Goal: Transaction & Acquisition: Purchase product/service

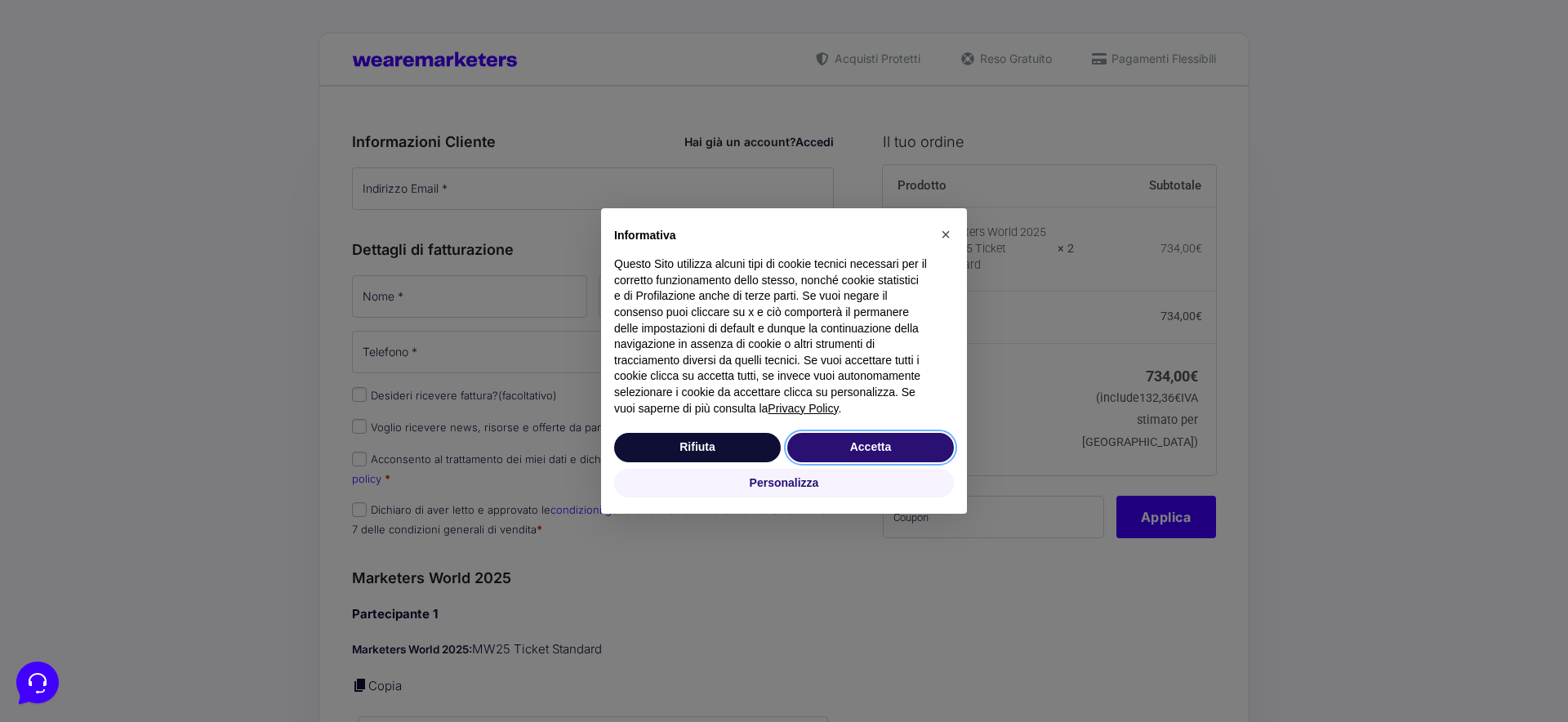
click at [886, 452] on button "Accetta" at bounding box center [870, 447] width 167 height 29
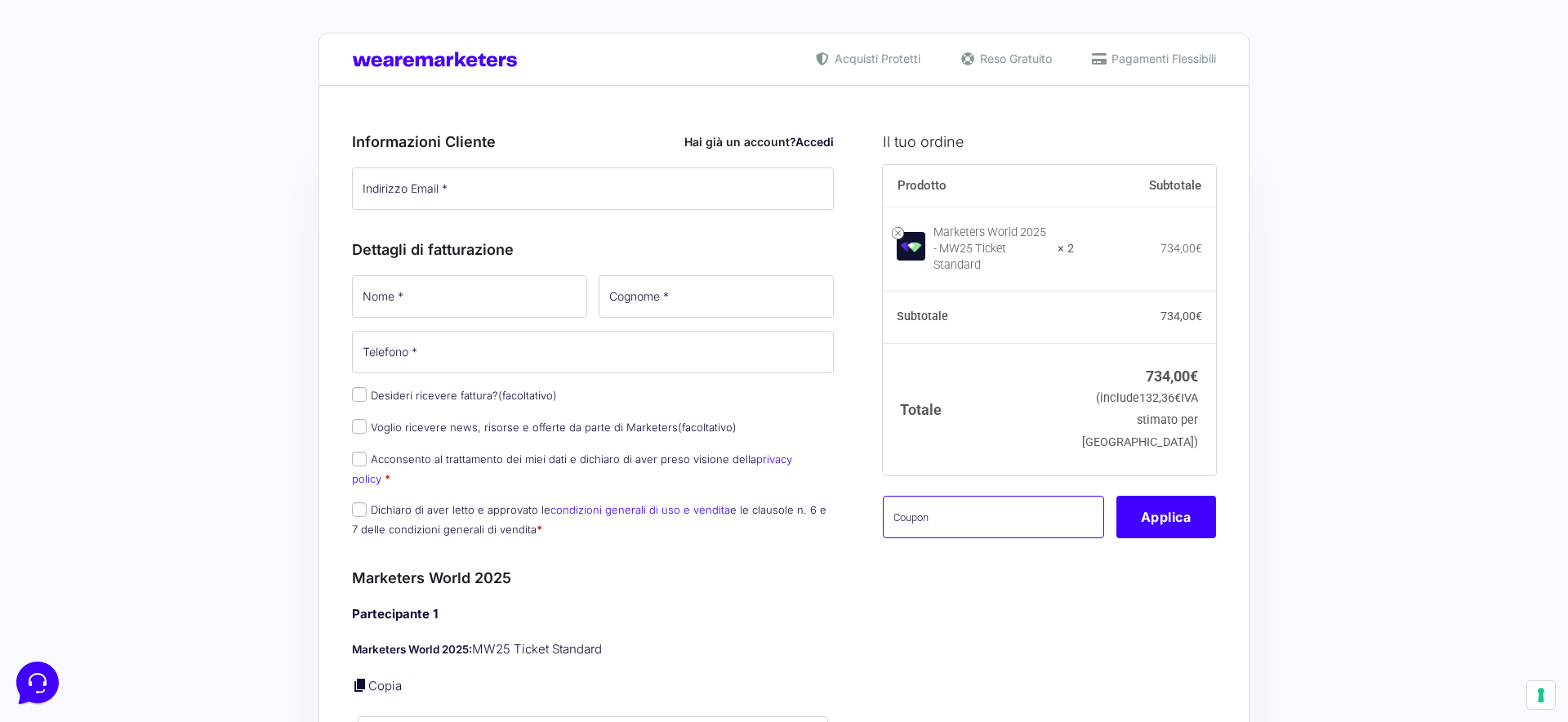
click at [965, 522] on input "text" at bounding box center [994, 517] width 222 height 42
paste input "MW25family"
type input "MW25family"
click at [1168, 537] on button "Applica" at bounding box center [1165, 517] width 99 height 42
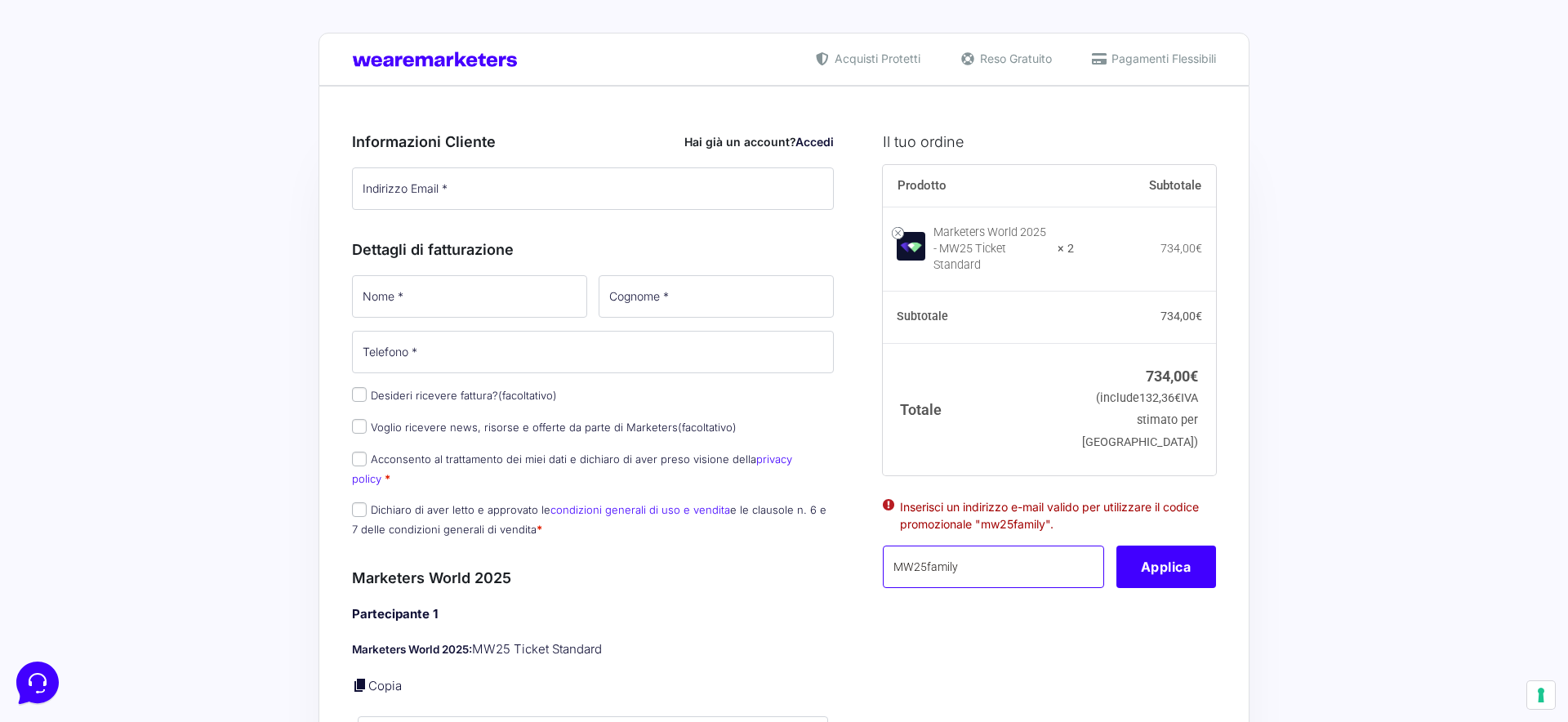
click at [959, 585] on input "MW25family" at bounding box center [994, 567] width 222 height 42
click at [431, 184] on input "Indirizzo Email *" at bounding box center [593, 189] width 482 height 42
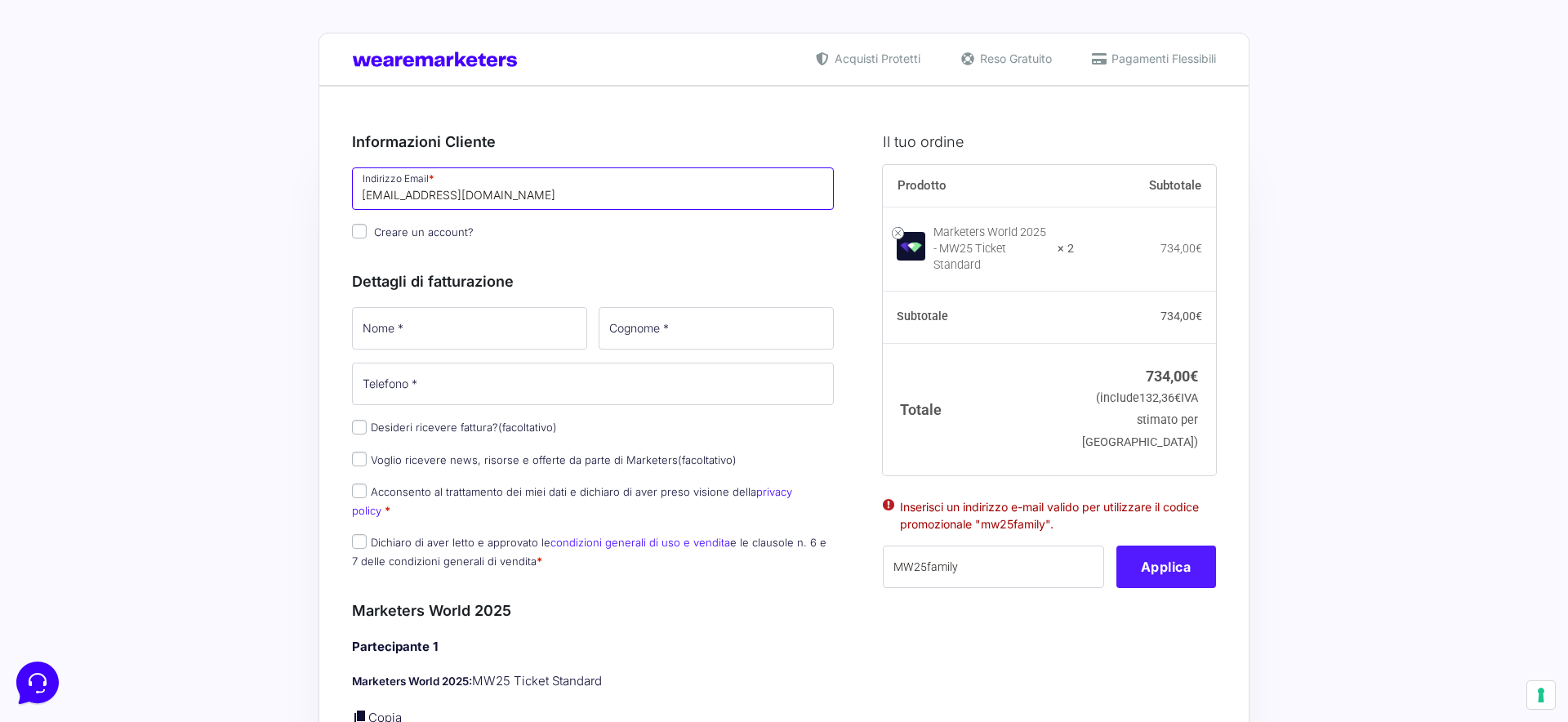
type input "[EMAIL_ADDRESS][DOMAIN_NAME]"
click at [1147, 575] on button "Applica" at bounding box center [1165, 567] width 99 height 42
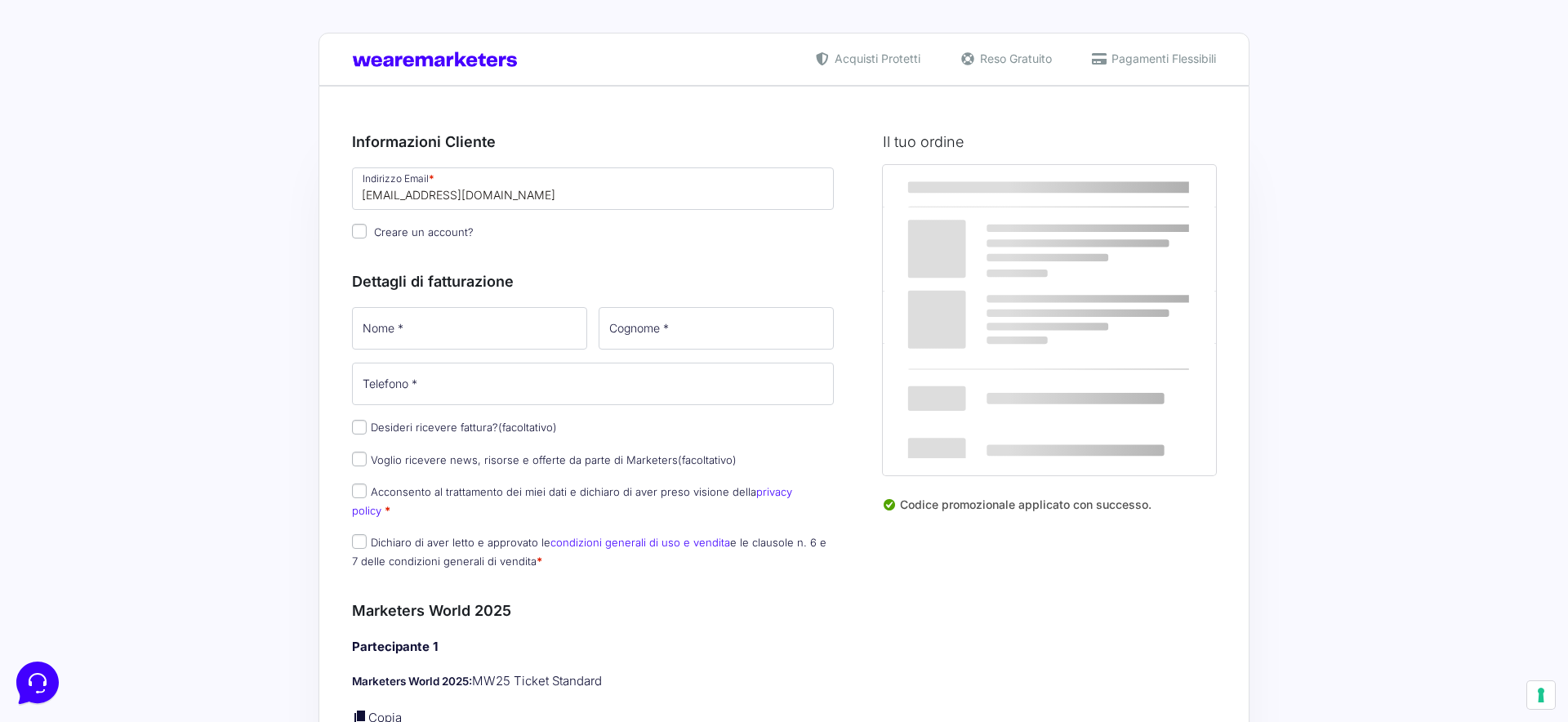
click at [1141, 526] on div "Codice promozionale applicato con successo." at bounding box center [1050, 511] width 333 height 31
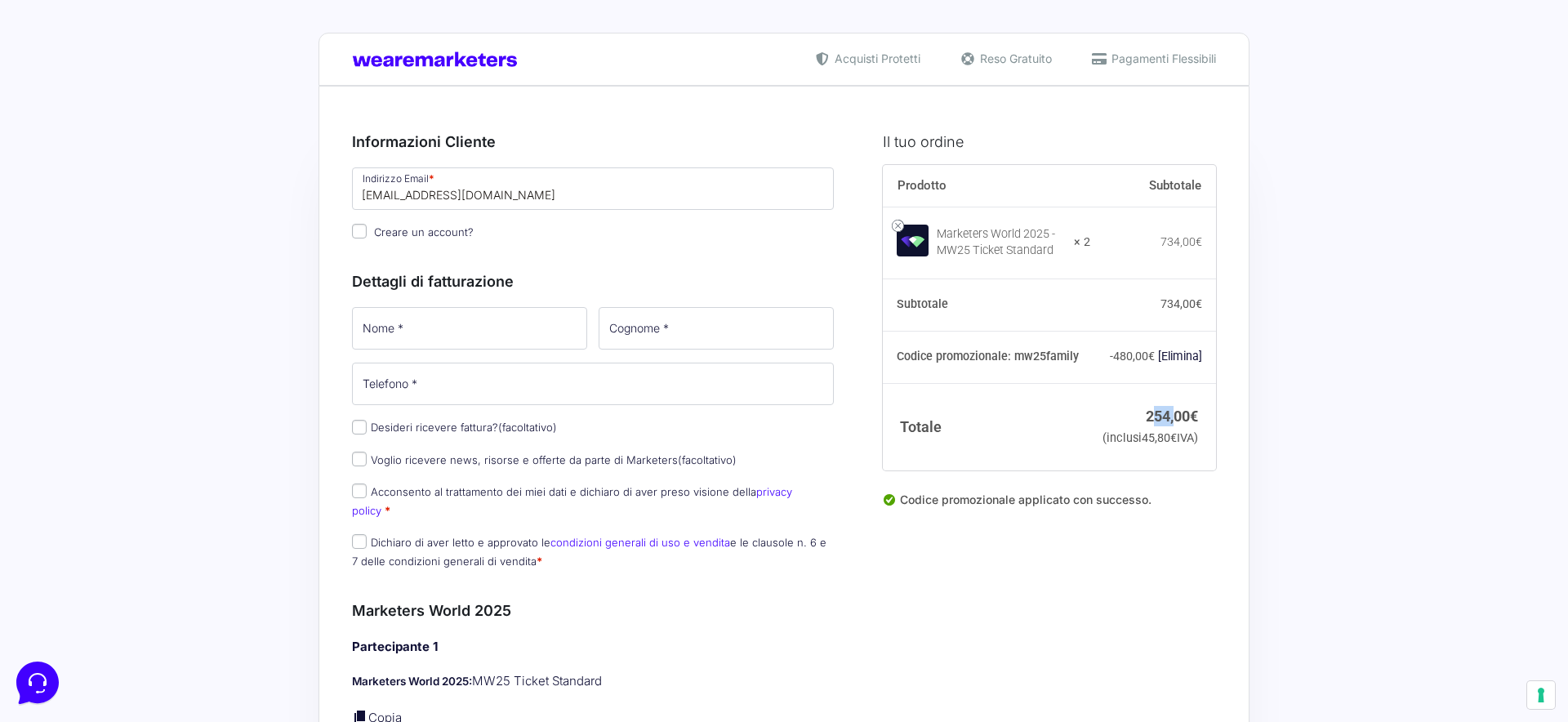
drag, startPoint x: 1150, startPoint y: 437, endPoint x: 1180, endPoint y: 439, distance: 30.1
click at [1177, 425] on bdi "254,00 €" at bounding box center [1172, 416] width 52 height 17
click at [1213, 446] on td "254,00 € (inclusi 45,80 € IVA)" at bounding box center [1153, 426] width 125 height 88
click at [467, 339] on input "Nome *" at bounding box center [469, 329] width 235 height 42
type input "Alessandro"
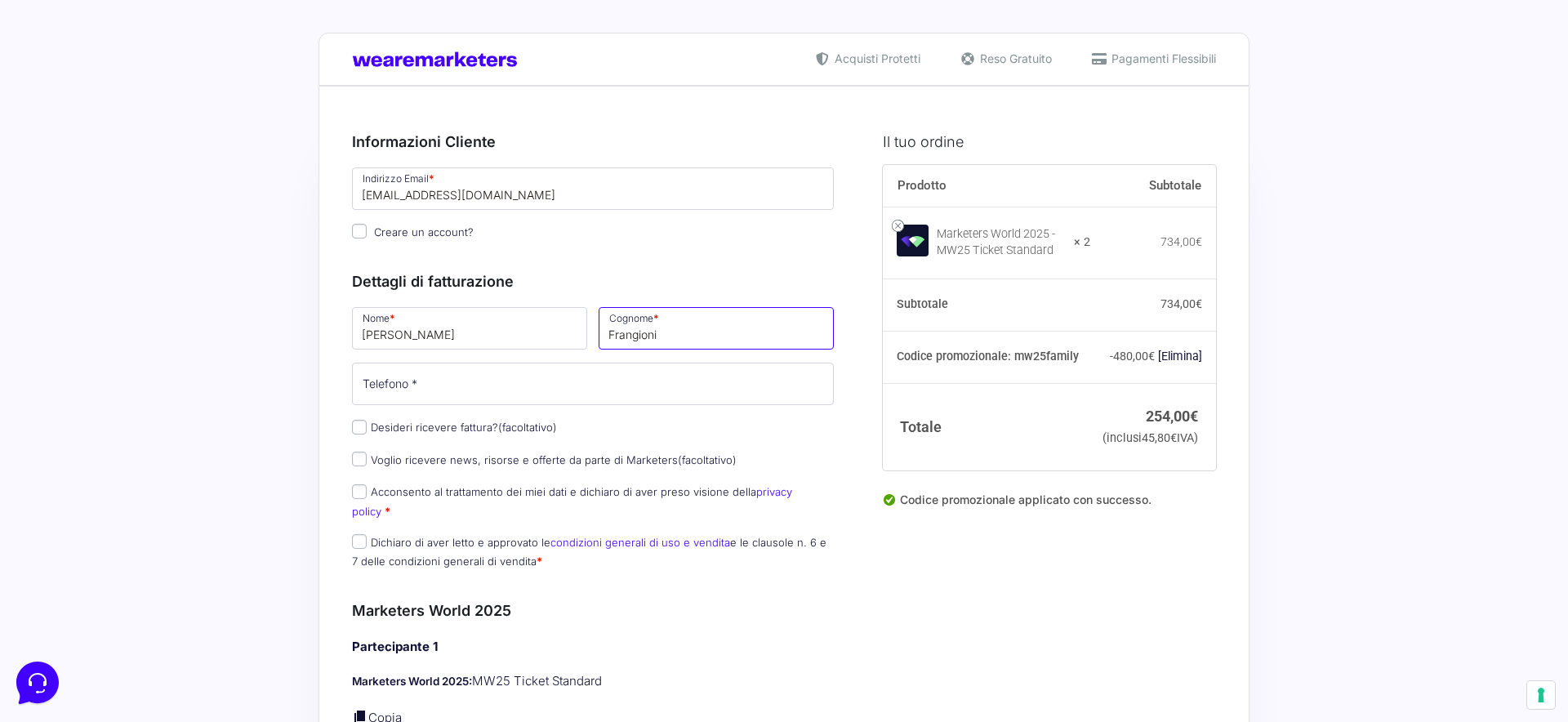
type input "Frangioni"
click at [375, 386] on input "Telefono *" at bounding box center [593, 384] width 482 height 42
type input "3518678567"
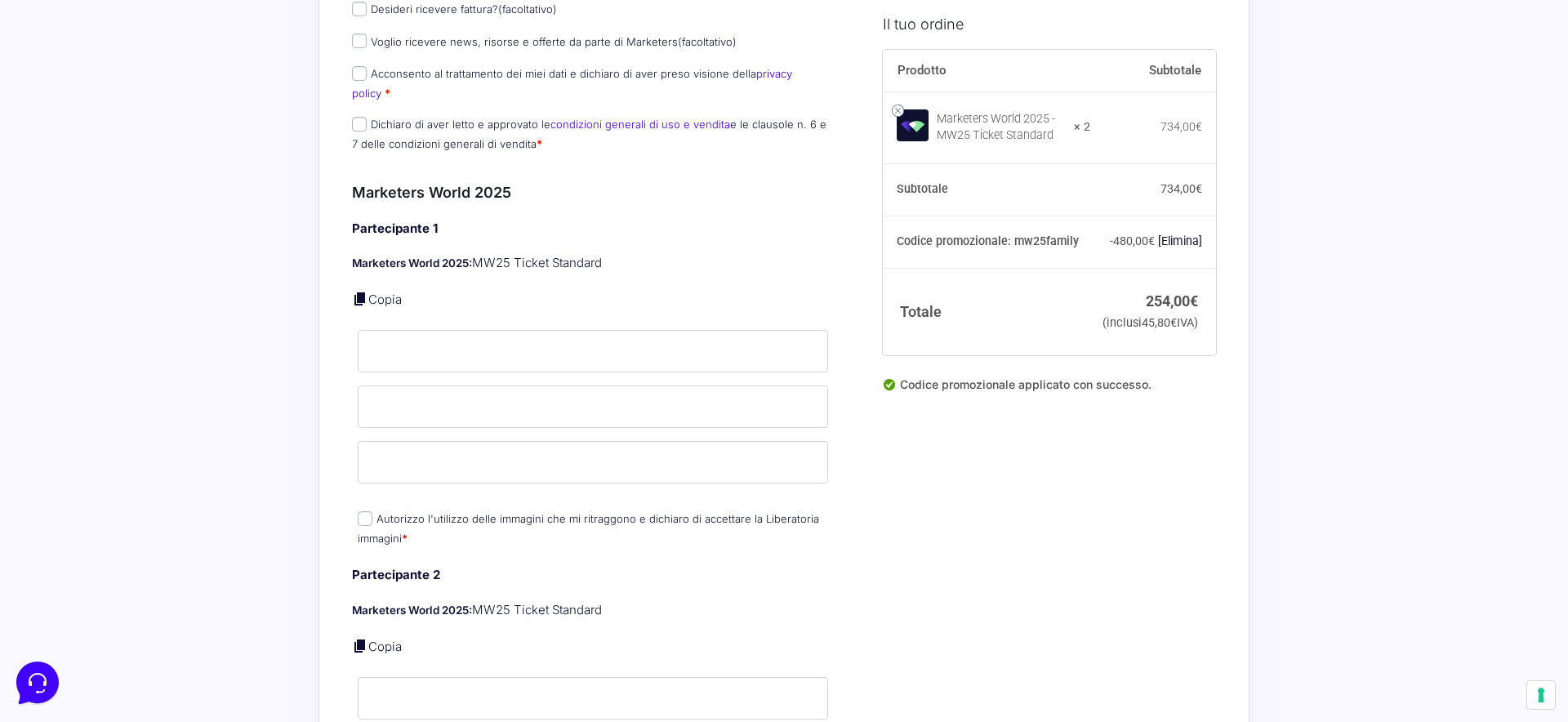
scroll to position [456, 0]
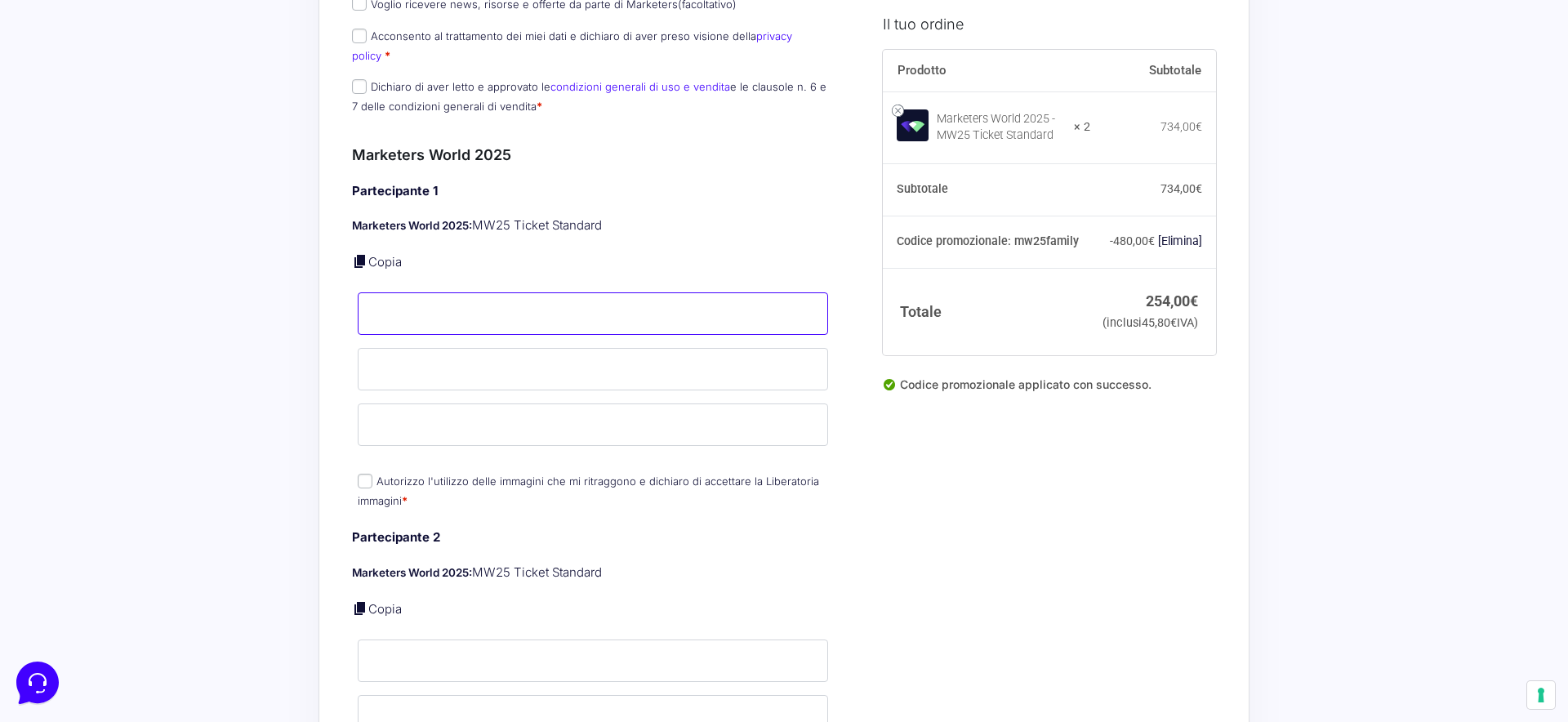
click at [494, 298] on input "Nome *" at bounding box center [593, 313] width 470 height 42
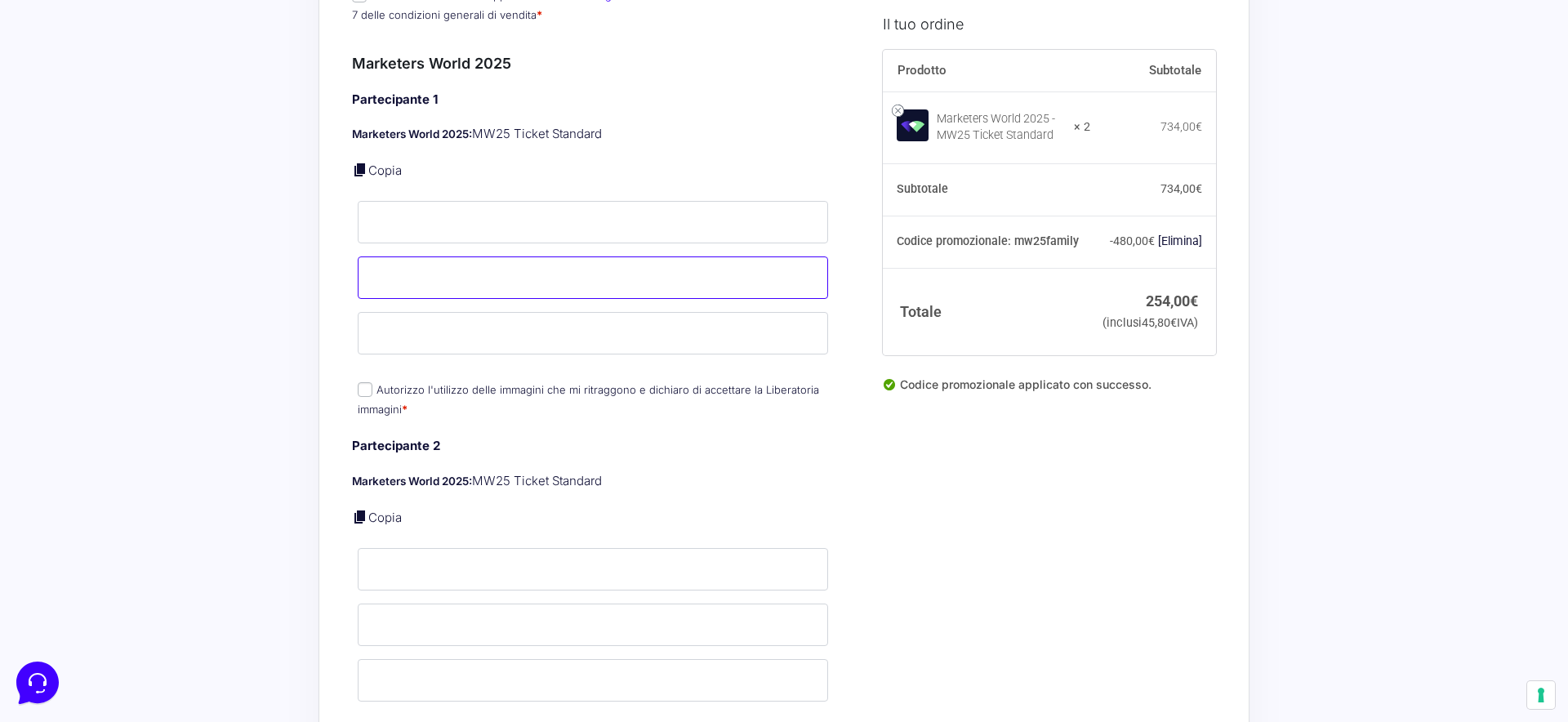
click at [436, 277] on input "Cognome *" at bounding box center [593, 278] width 470 height 42
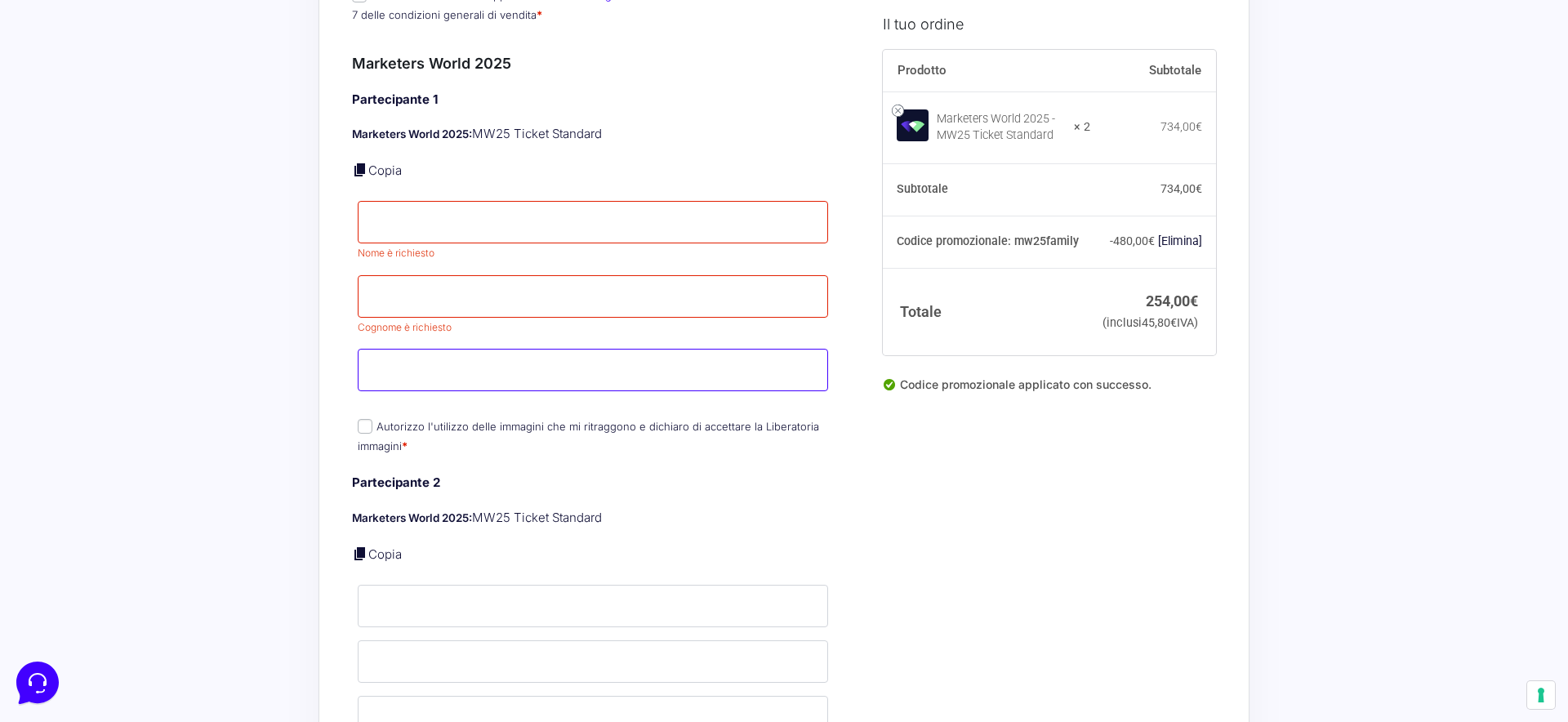
click at [423, 349] on input "Email *" at bounding box center [593, 370] width 470 height 42
click at [411, 350] on input "Email *" at bounding box center [593, 370] width 470 height 42
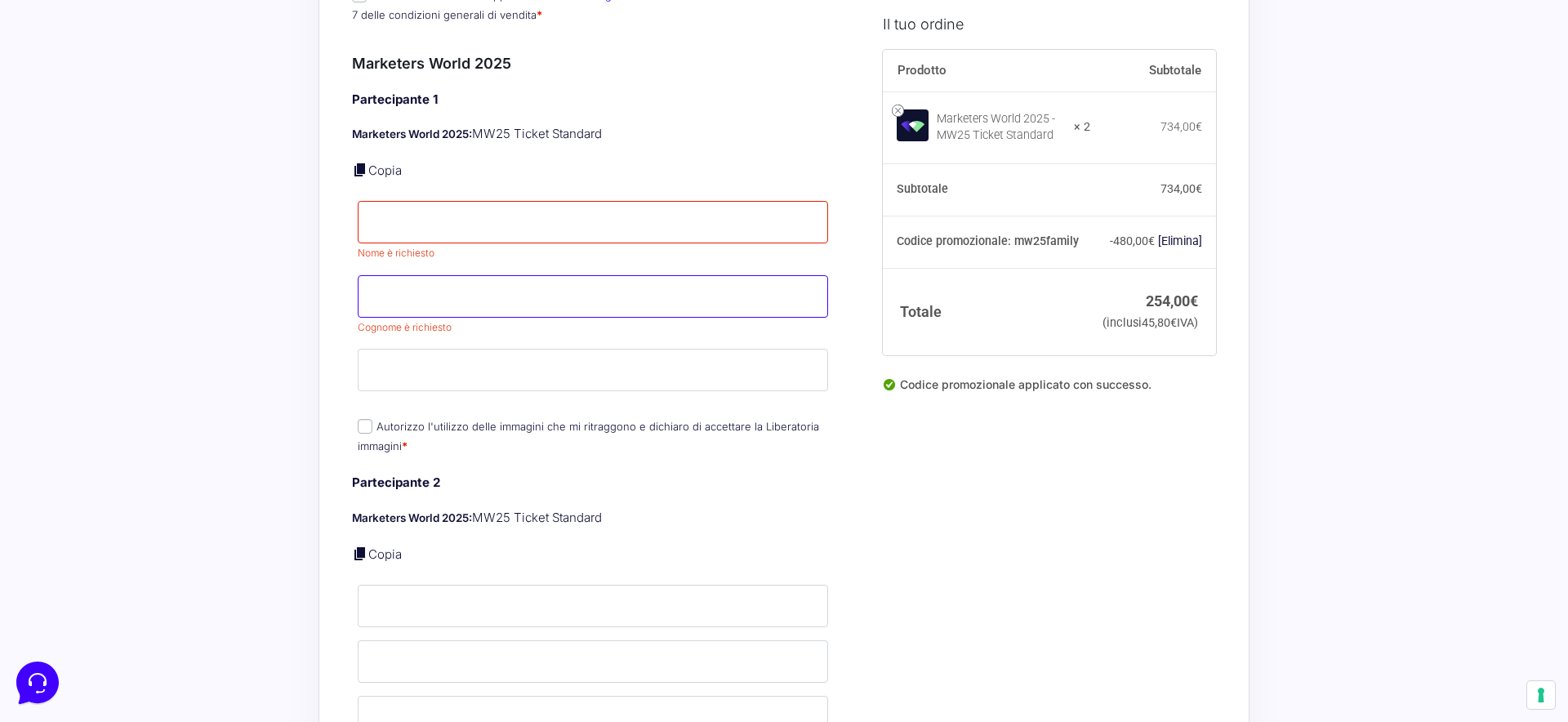
click at [415, 276] on input "Cognome *" at bounding box center [593, 296] width 470 height 42
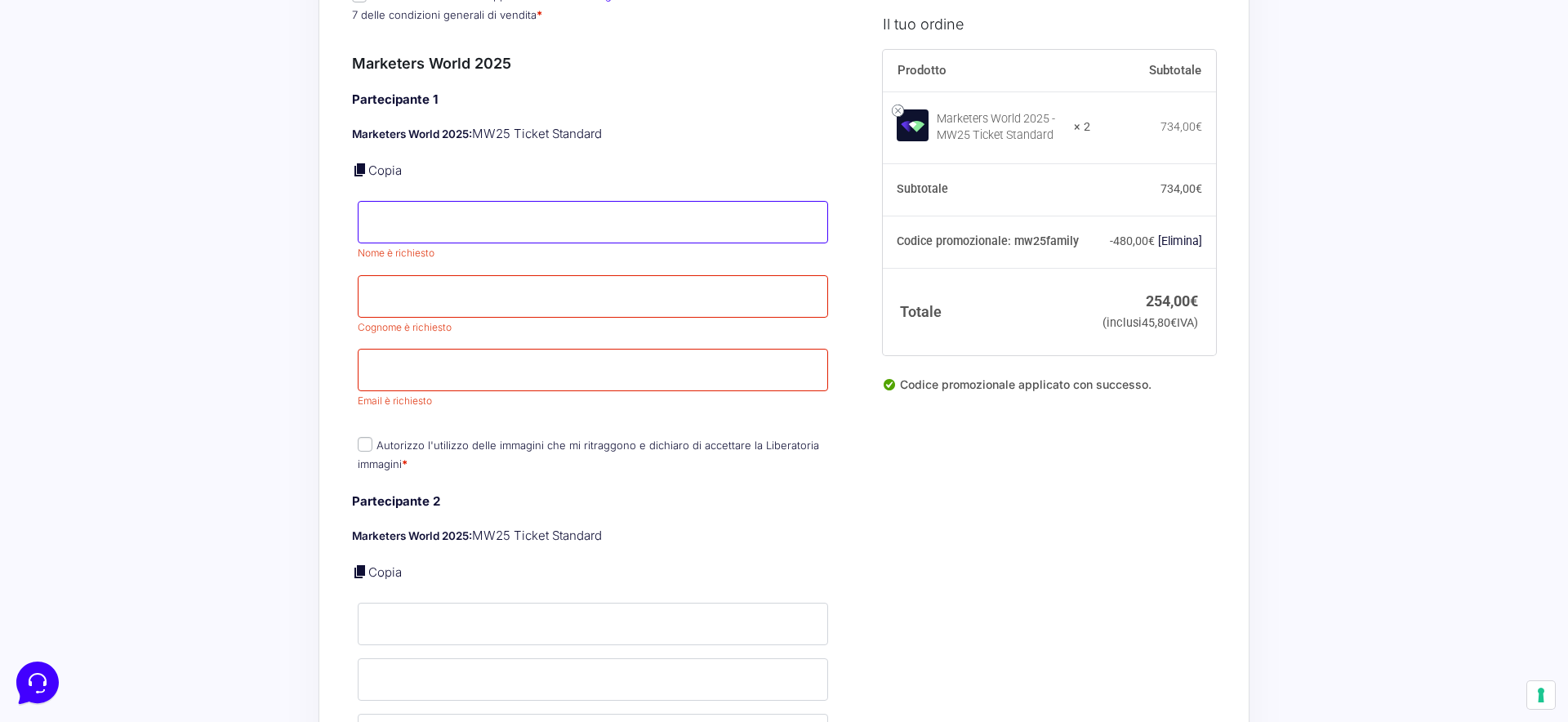
click at [425, 210] on input "Nome *" at bounding box center [593, 222] width 470 height 42
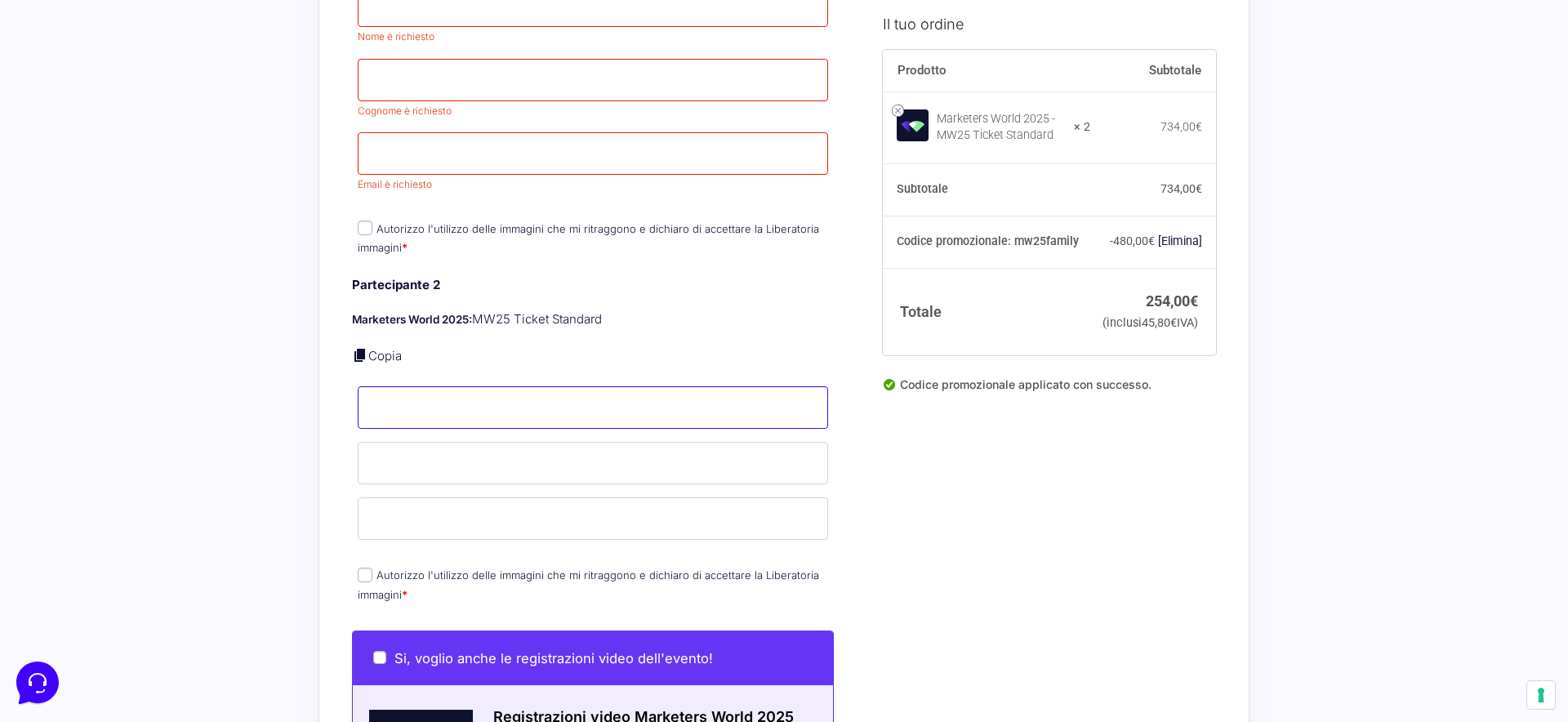
click at [441, 390] on input "Nome *" at bounding box center [593, 408] width 470 height 42
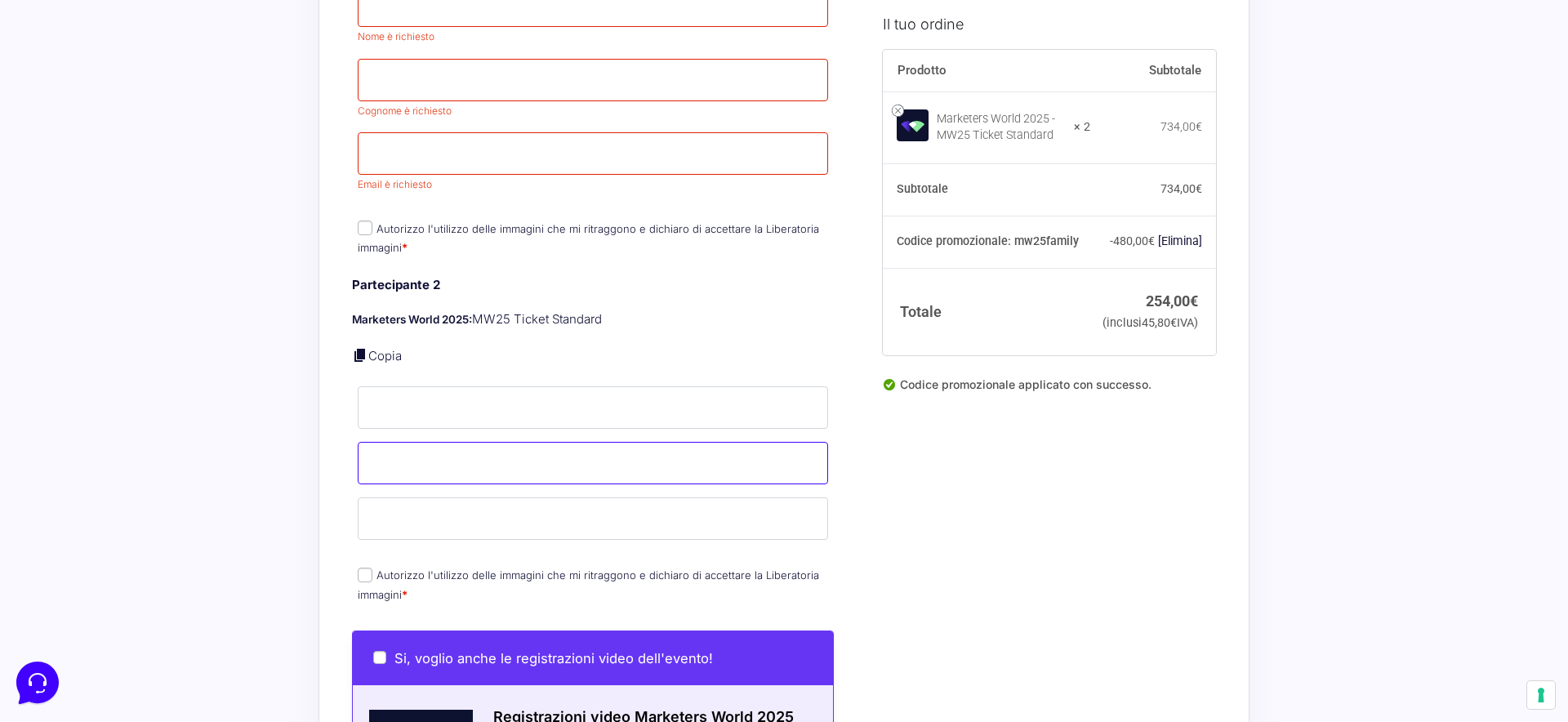
click at [415, 447] on input "Cognome *" at bounding box center [593, 463] width 470 height 42
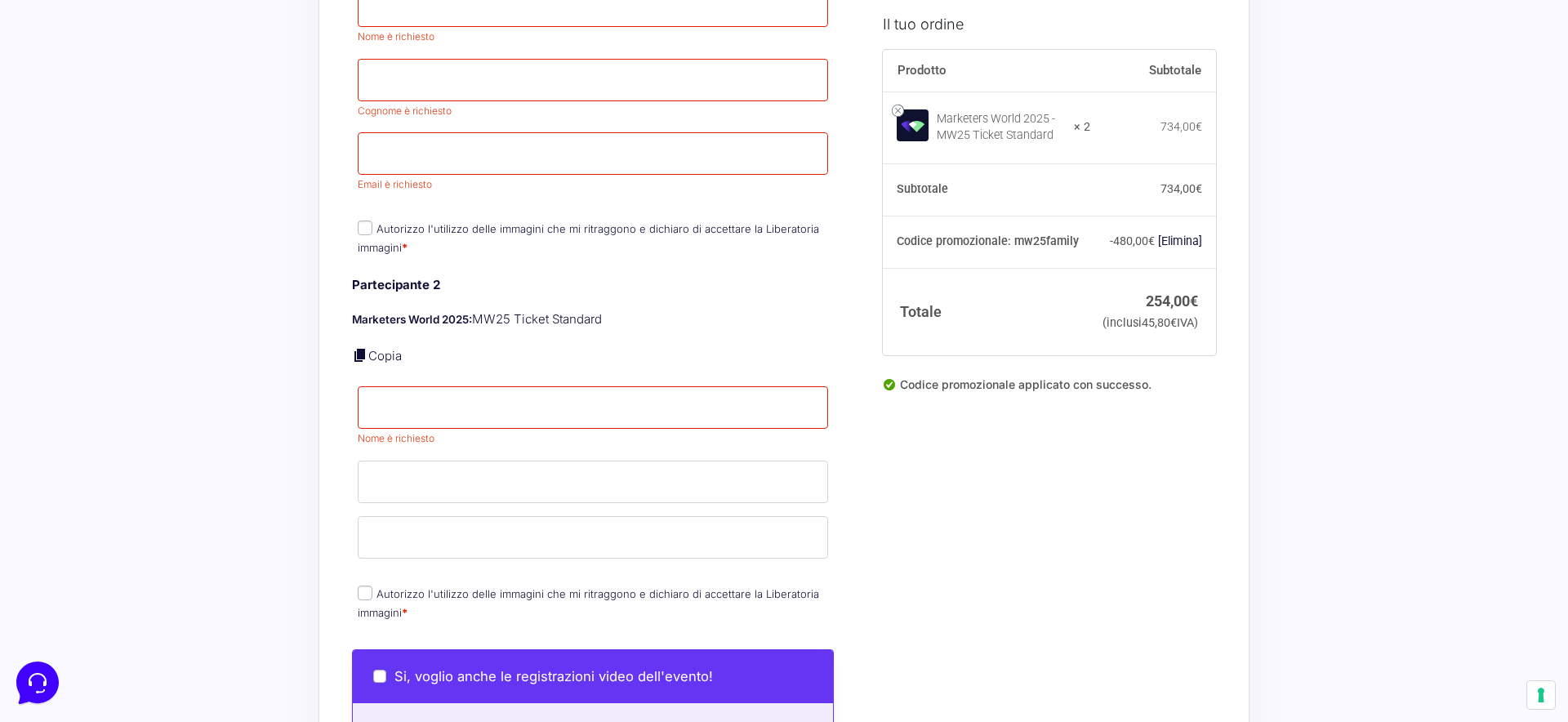
click at [406, 496] on div "Partecipante 2 Marketers World 2025: MW25 Ticket Standard Copia Nome * Nome è r…" at bounding box center [593, 450] width 482 height 349
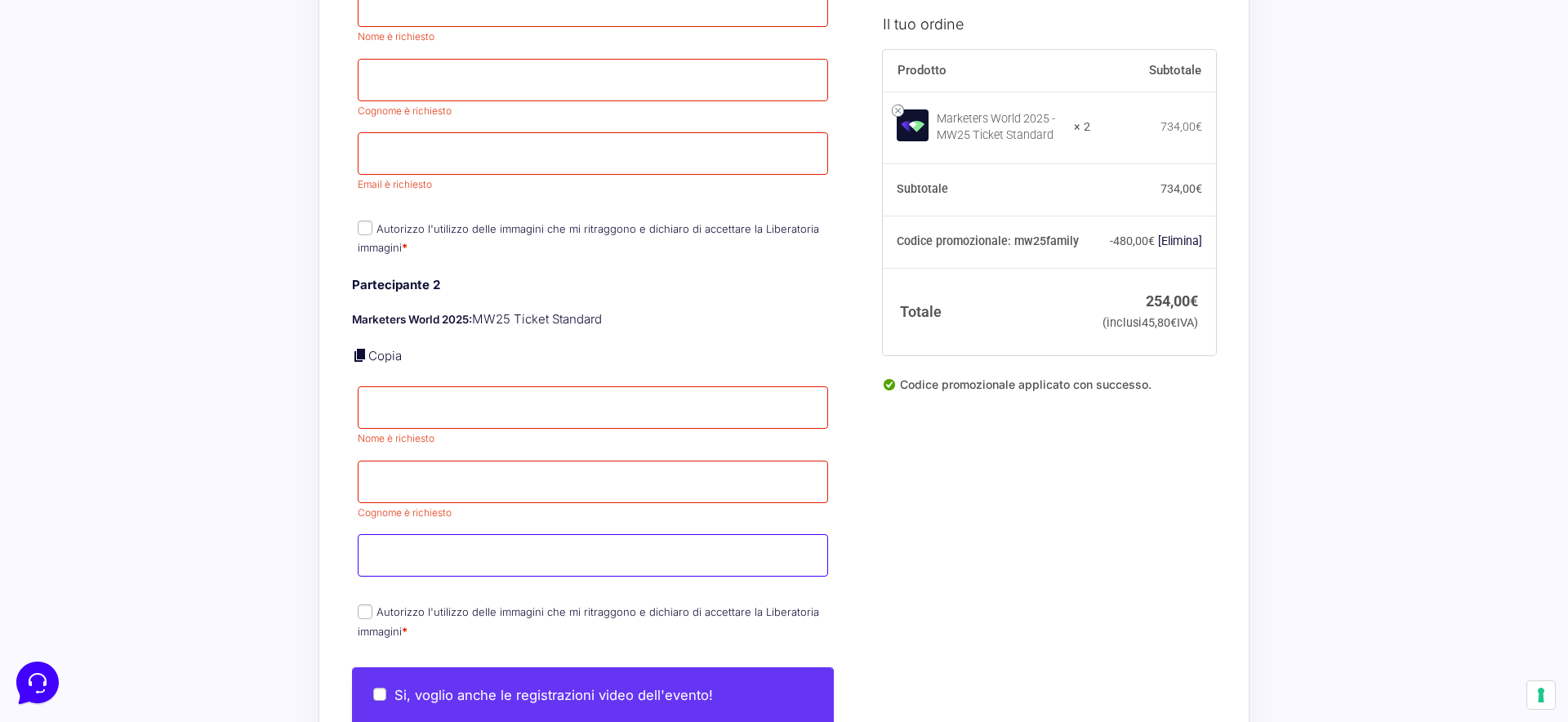
click at [392, 534] on input "Email *" at bounding box center [593, 555] width 470 height 42
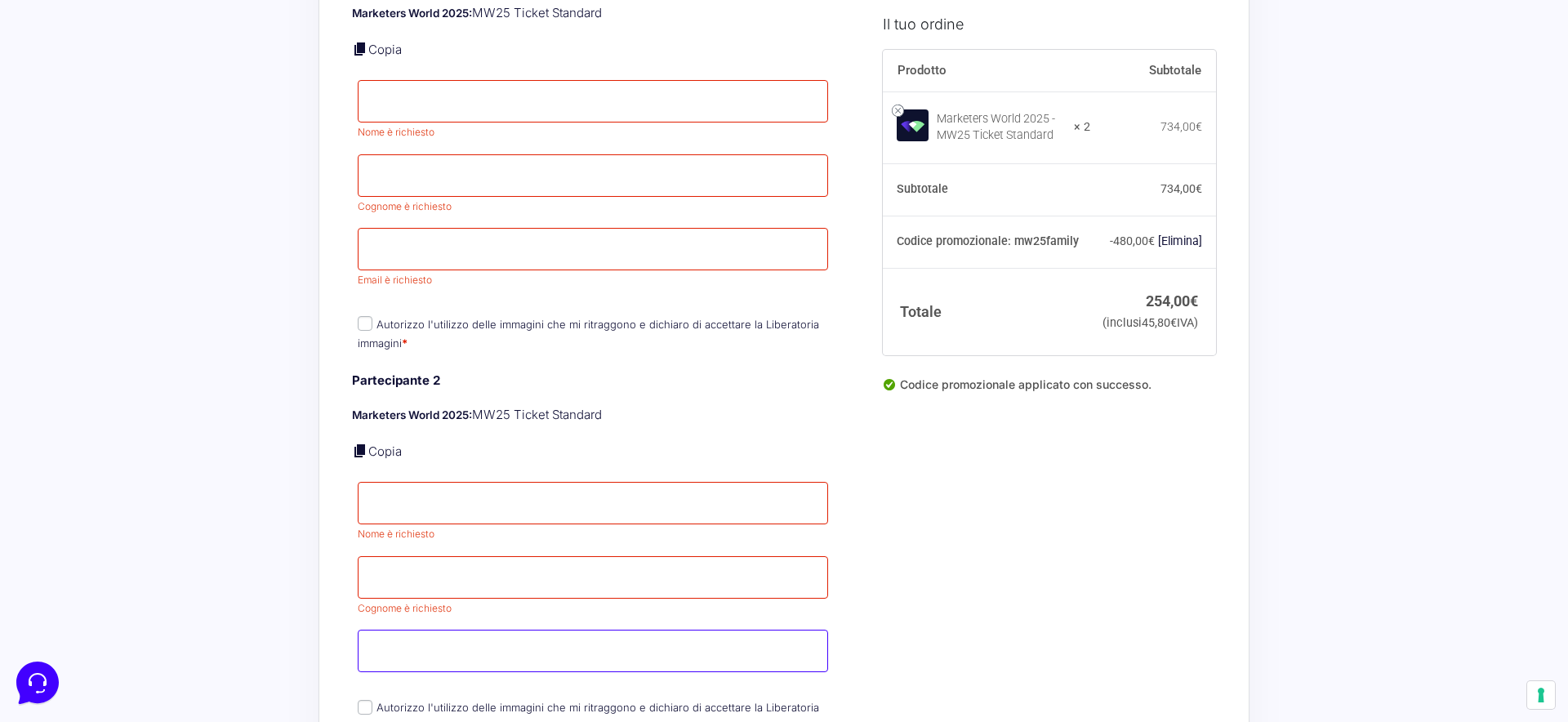
scroll to position [665, 0]
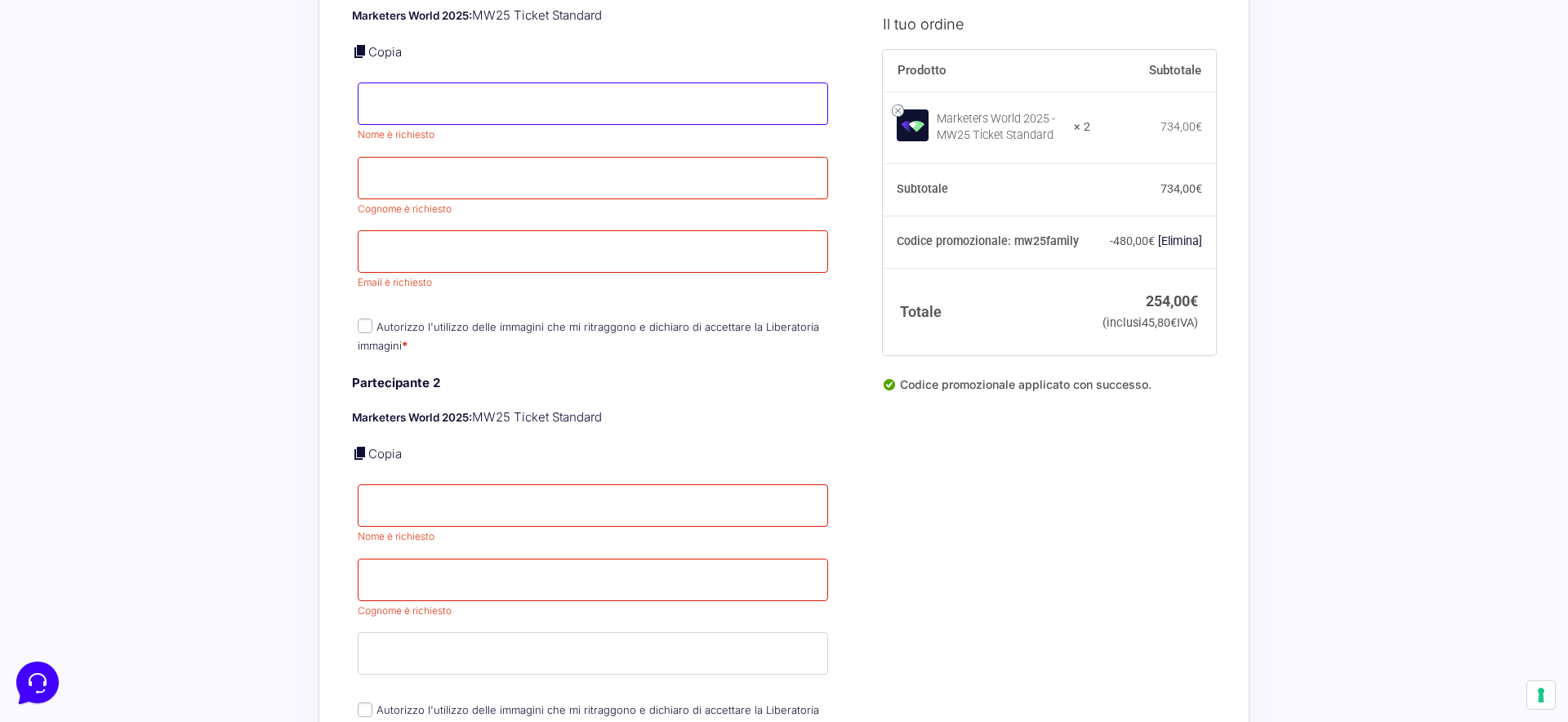
click at [420, 99] on input "Nome *" at bounding box center [593, 104] width 470 height 42
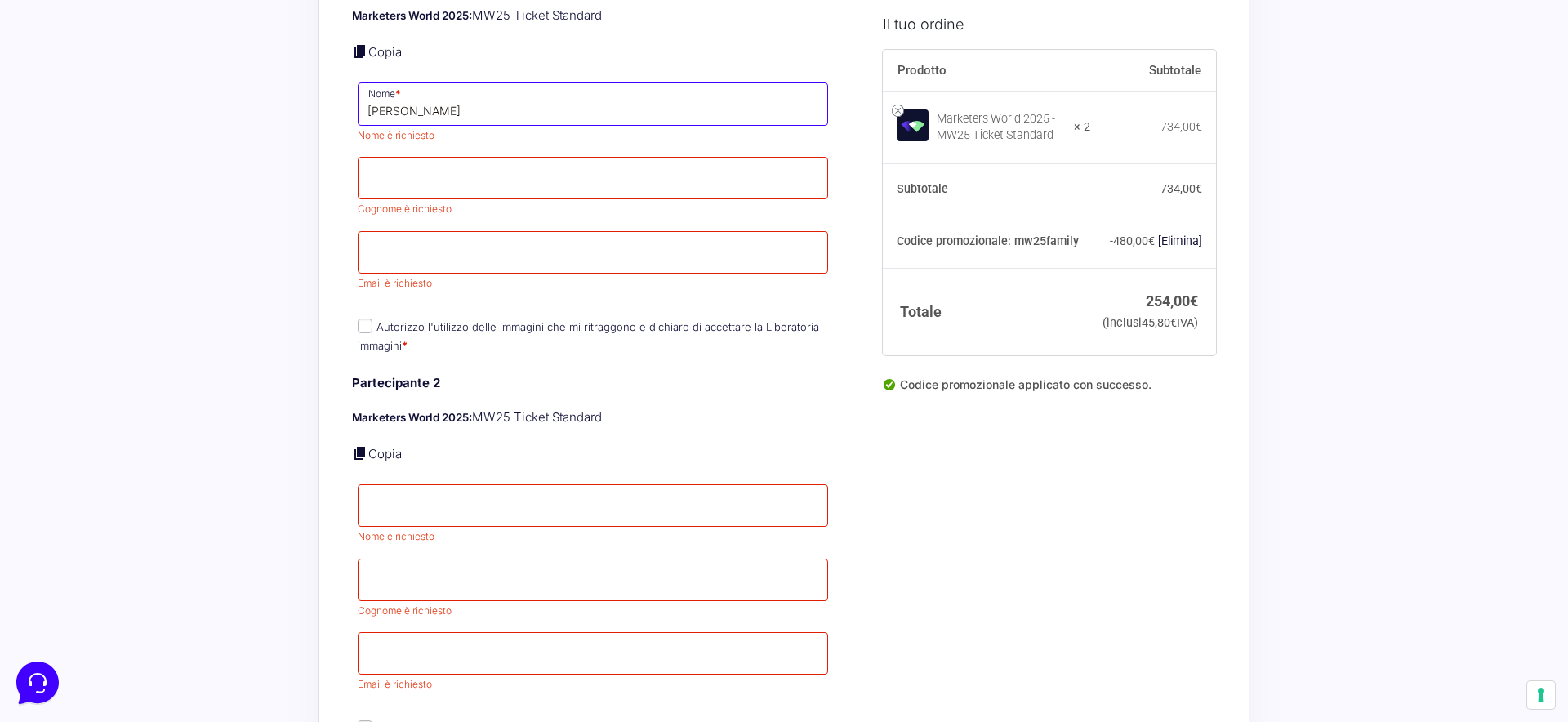
type input "Alessandro"
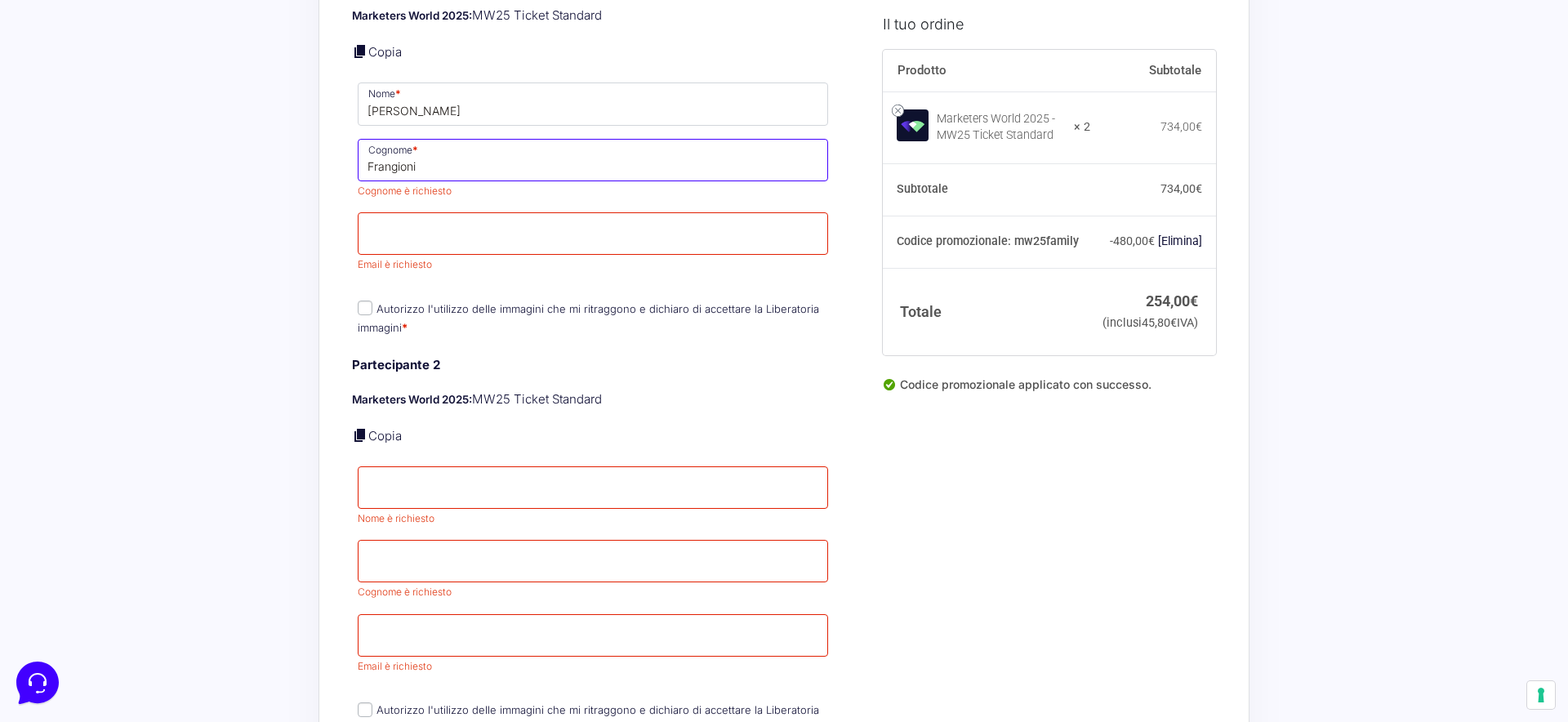
type input "Frangioni"
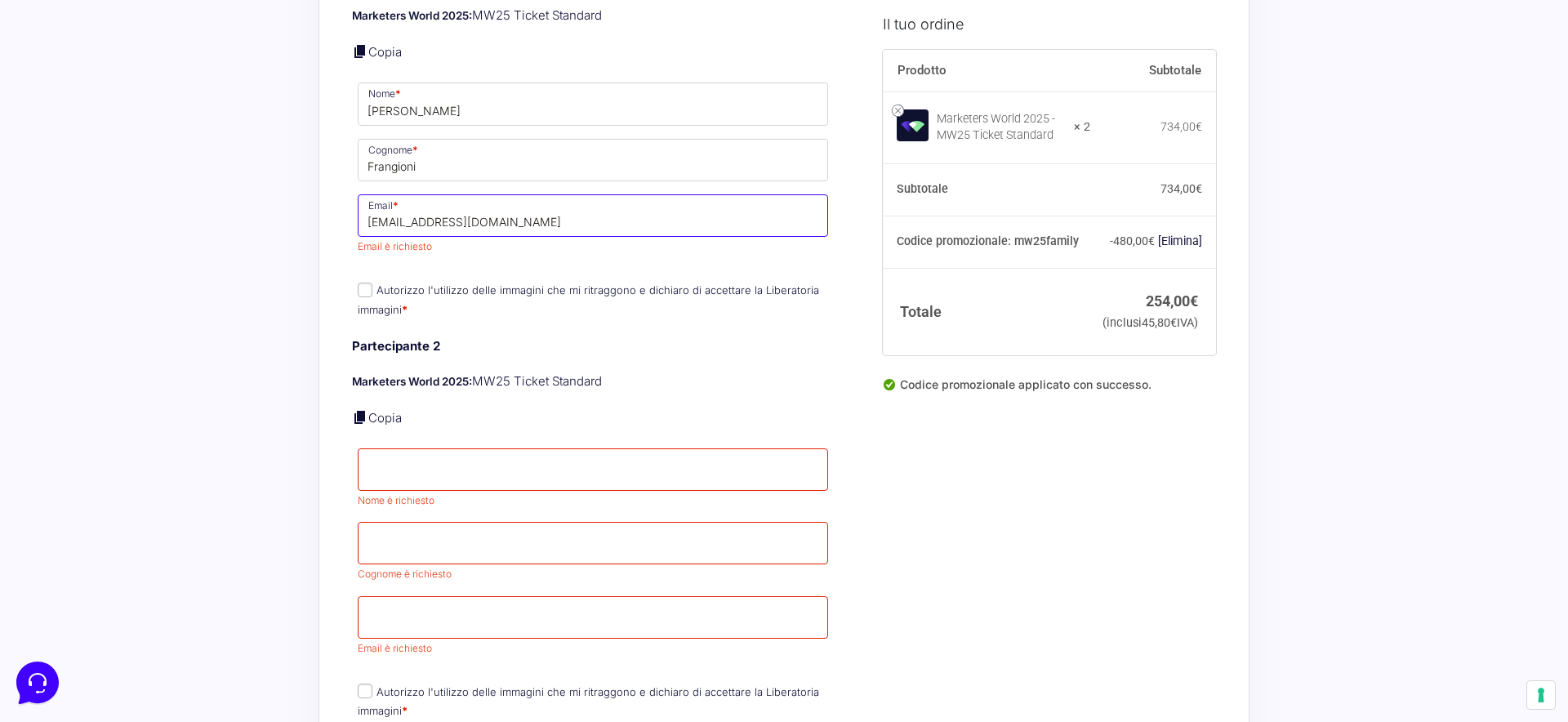
type input "[EMAIL_ADDRESS][DOMAIN_NAME]"
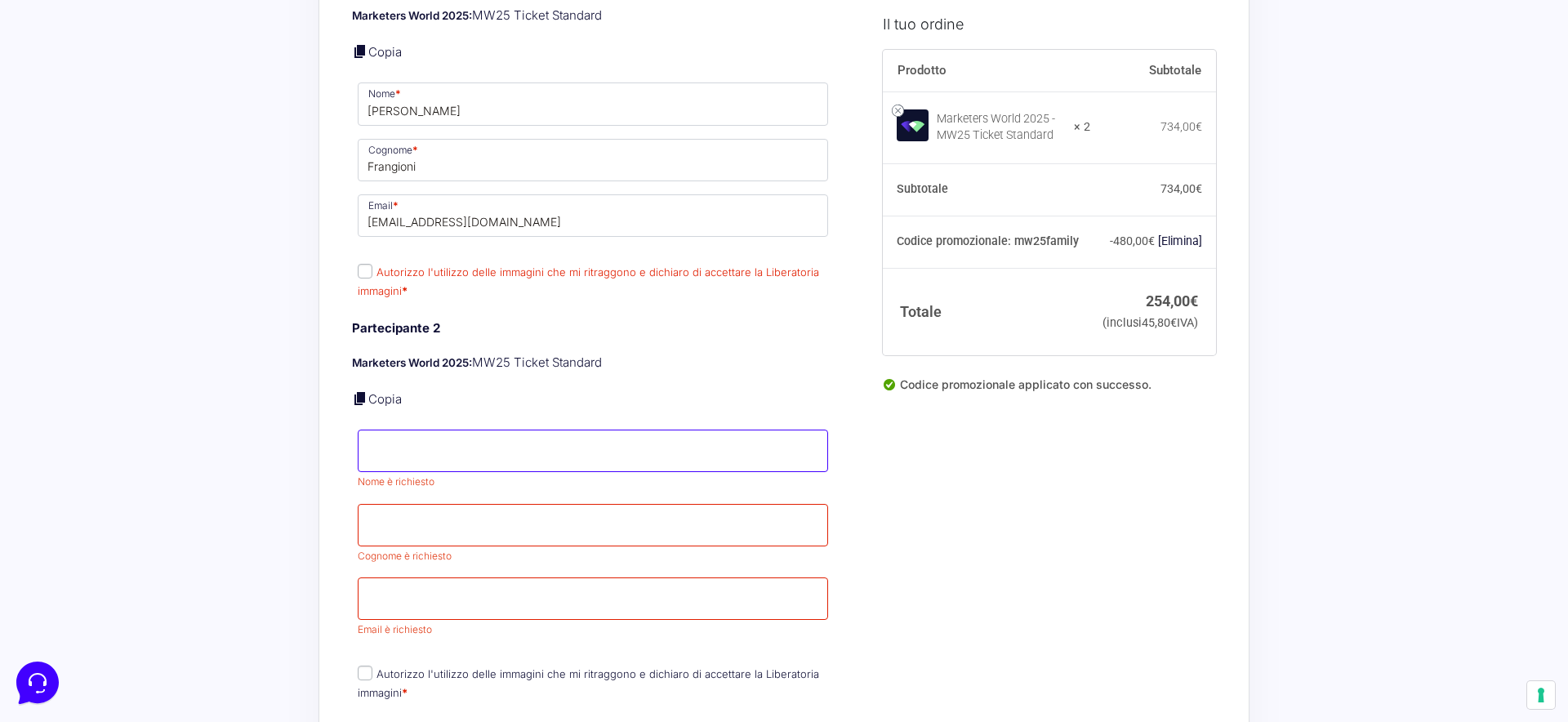
click at [436, 430] on input "Nome *" at bounding box center [593, 451] width 470 height 42
type input "Laura"
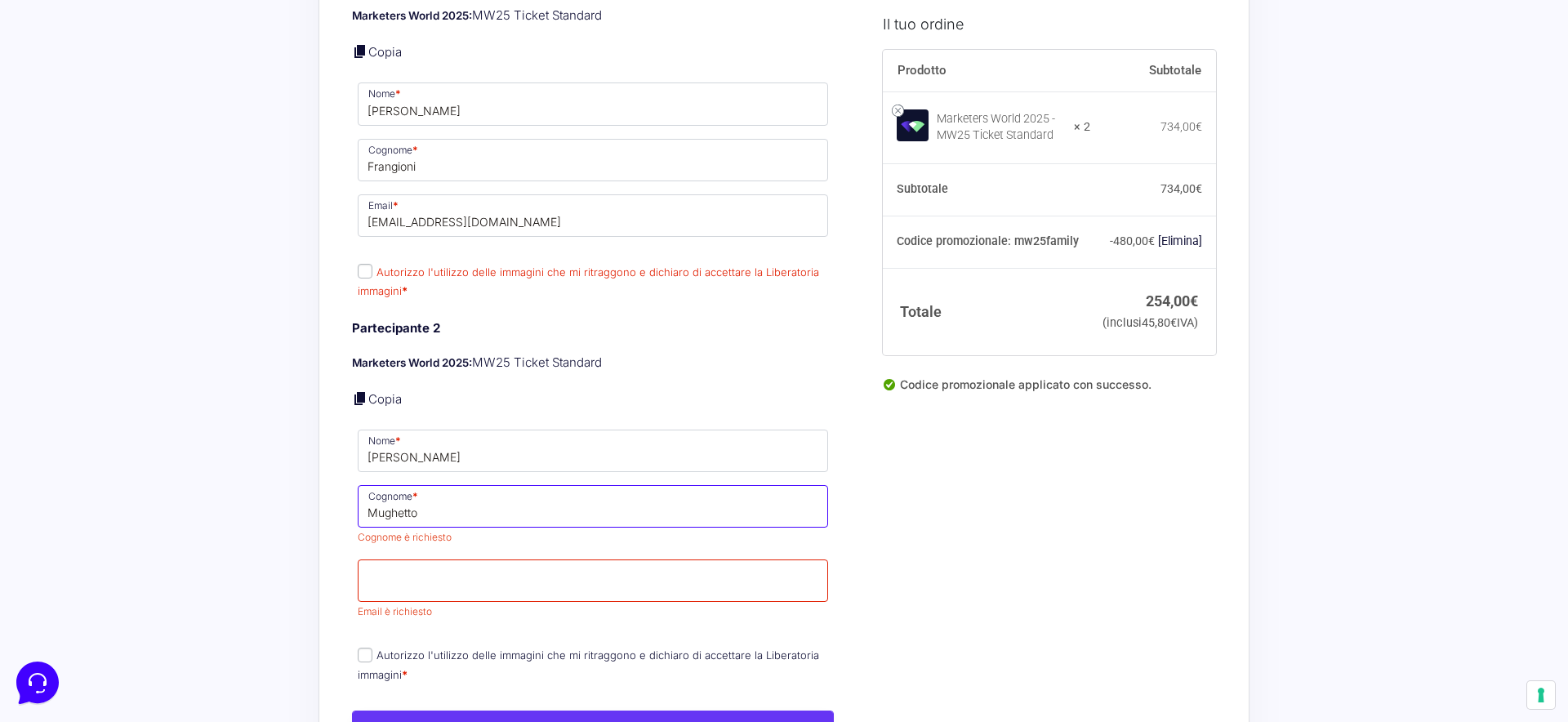
type input "Mughetto"
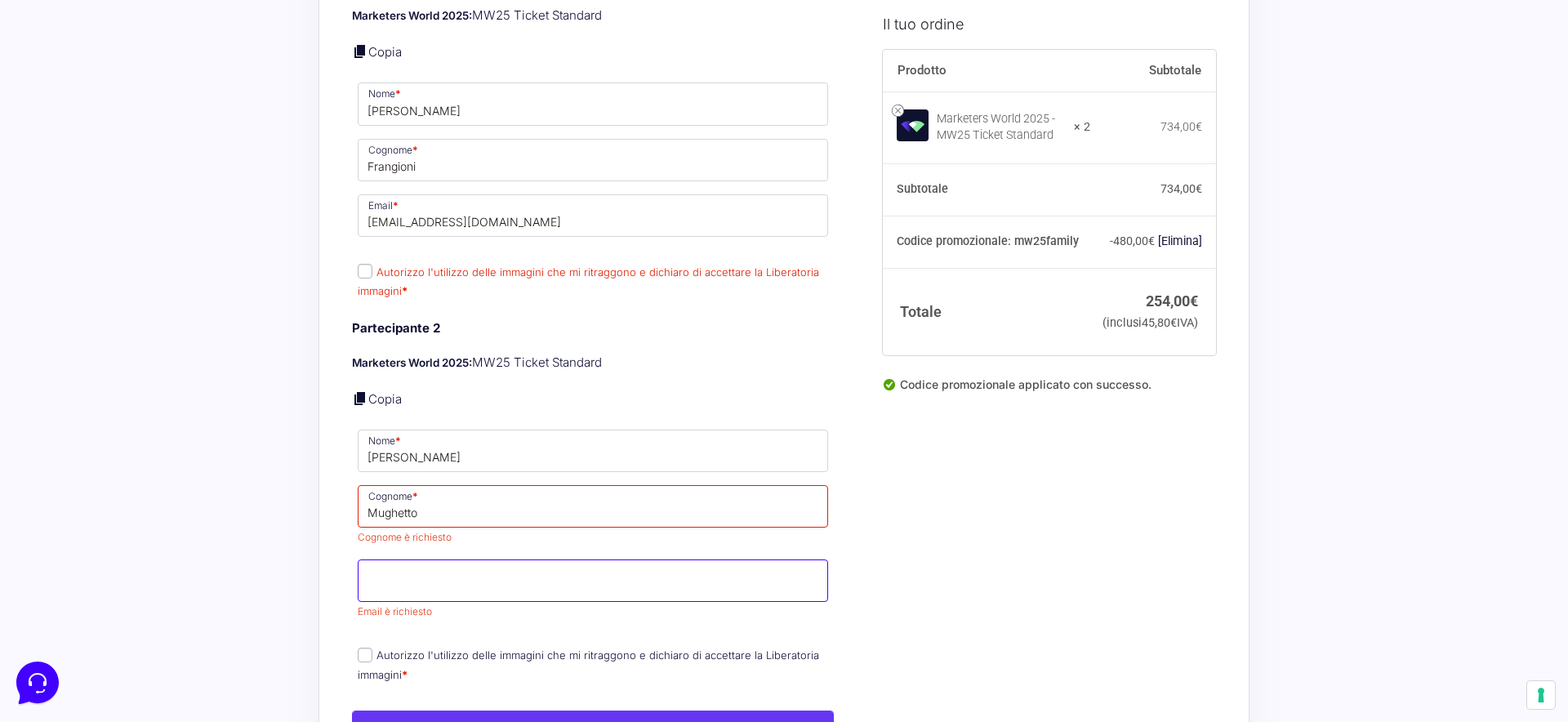
click at [449, 569] on p "Email * Email è richiesto" at bounding box center [593, 590] width 482 height 67
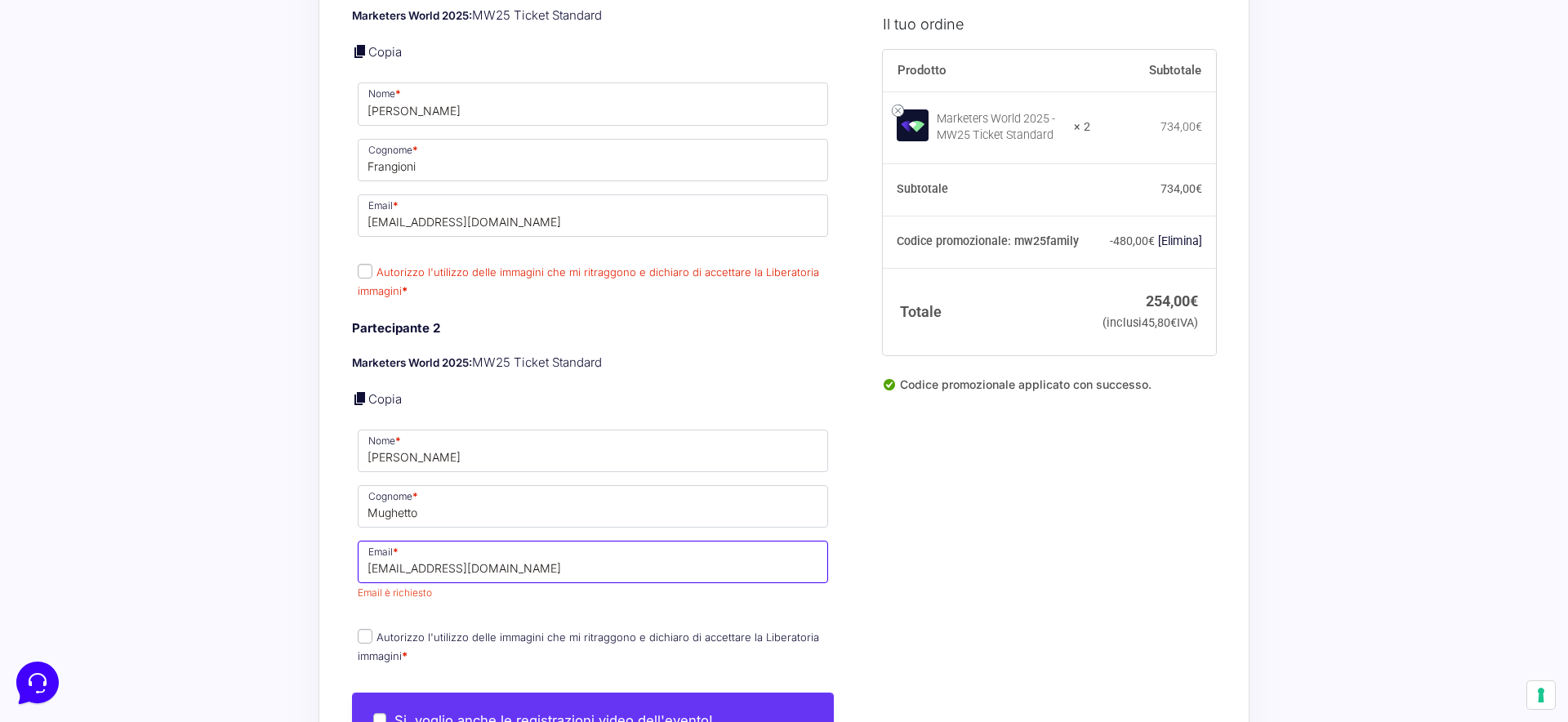
type input "roadsmktg@gmail.com"
drag, startPoint x: 493, startPoint y: 603, endPoint x: 440, endPoint y: 621, distance: 56.0
click at [492, 604] on div "Partecipante 2 Marketers World 2025: MW25 Ticket Standard Copia Nome * Laura Co…" at bounding box center [593, 494] width 482 height 349
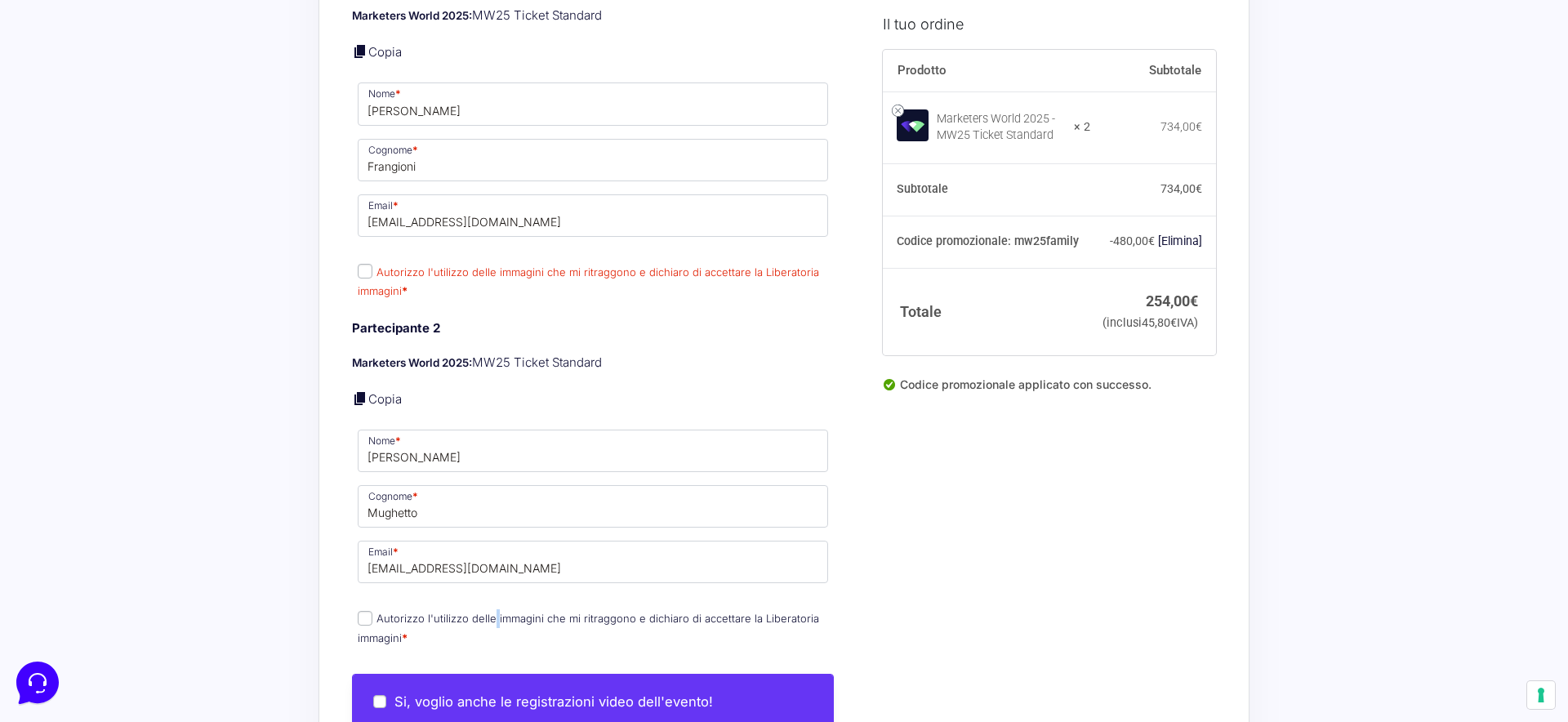
click at [368, 611] on input "Autorizzo l'utilizzo delle immagini che mi ritraggono e dichiaro di accettare l…" at bounding box center [364, 618] width 14 height 14
checkbox input "true"
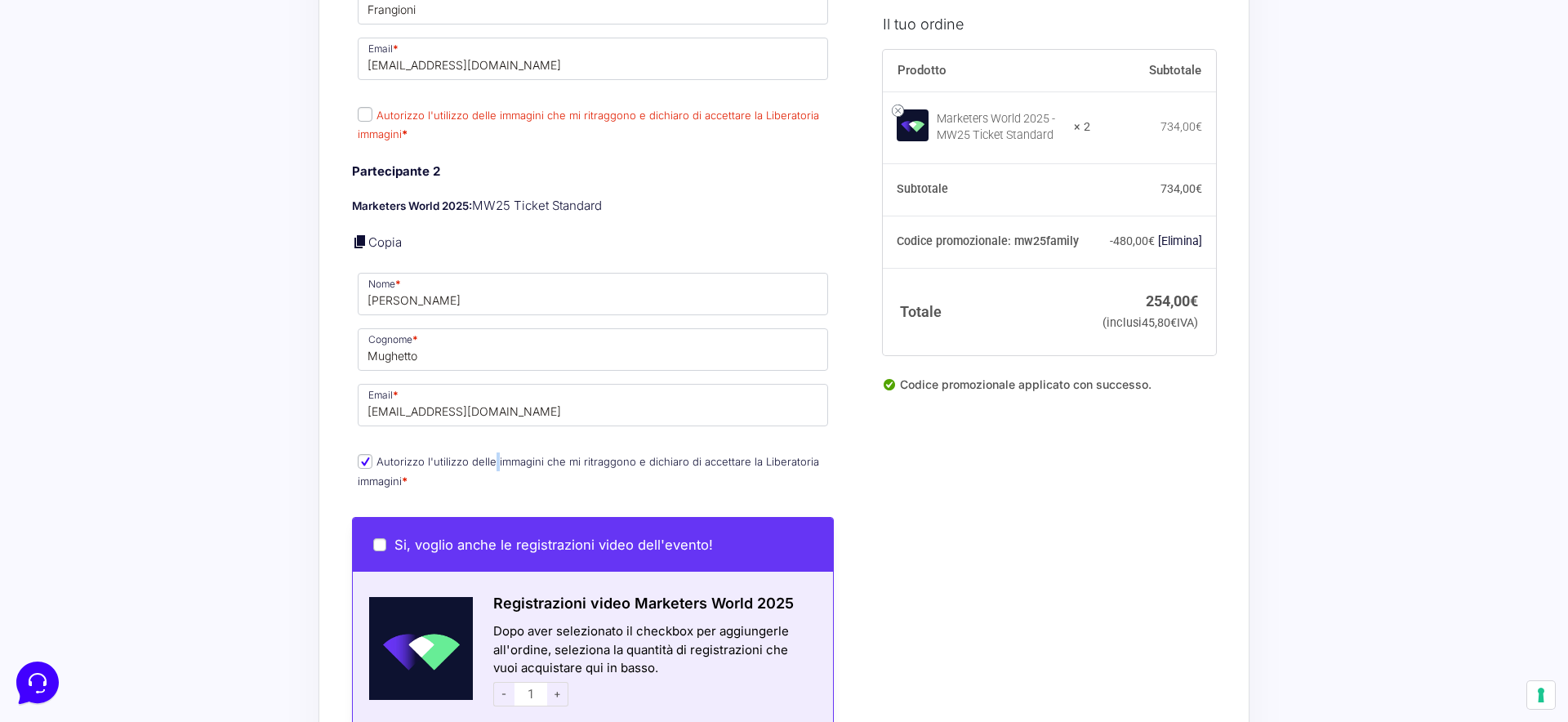
scroll to position [823, 0]
click at [863, 480] on div "Informazioni Cliente Hai già un account? Accedi Indirizzo Email * frangioalex@g…" at bounding box center [611, 397] width 518 height 2215
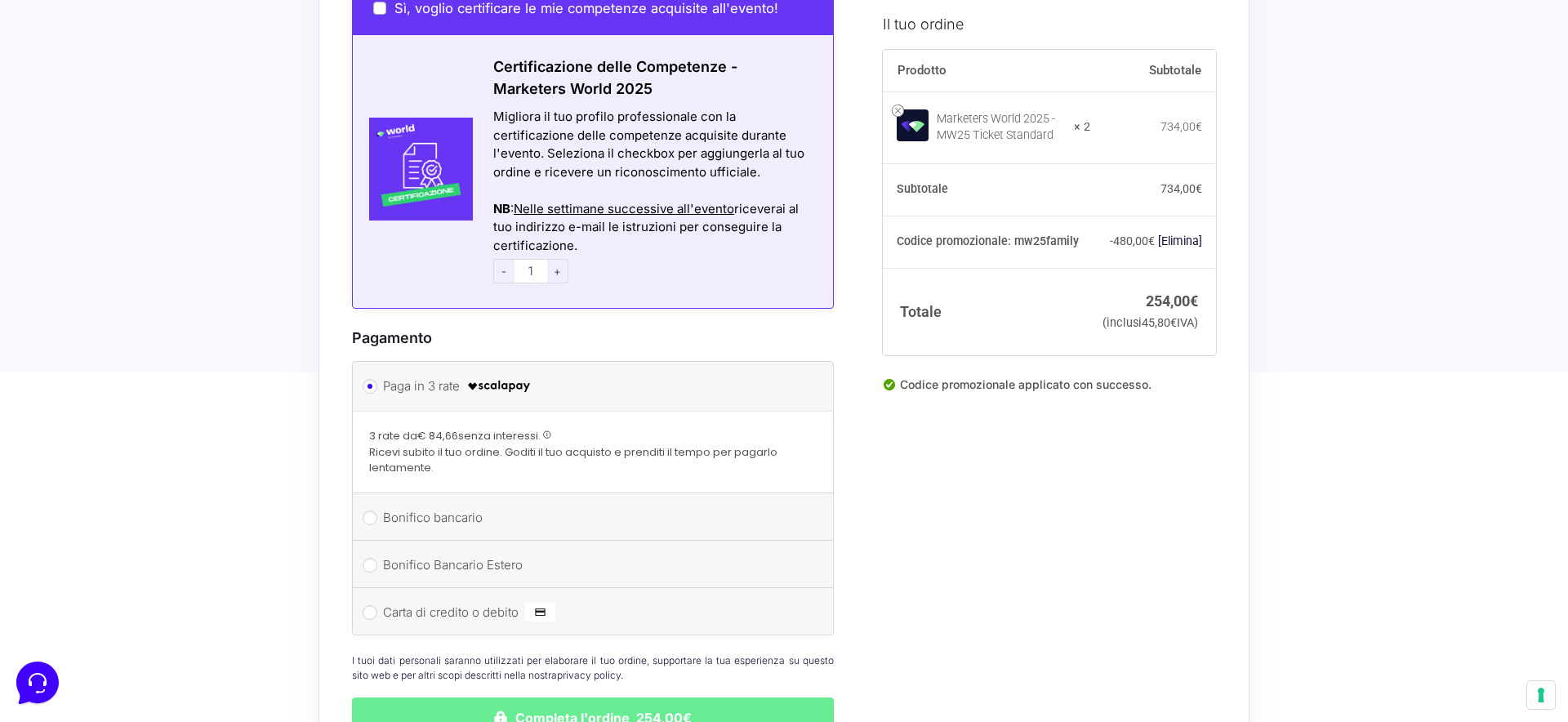
scroll to position [1590, 0]
click at [367, 510] on input "Bonifico bancario" at bounding box center [369, 517] width 14 height 14
radio input "true"
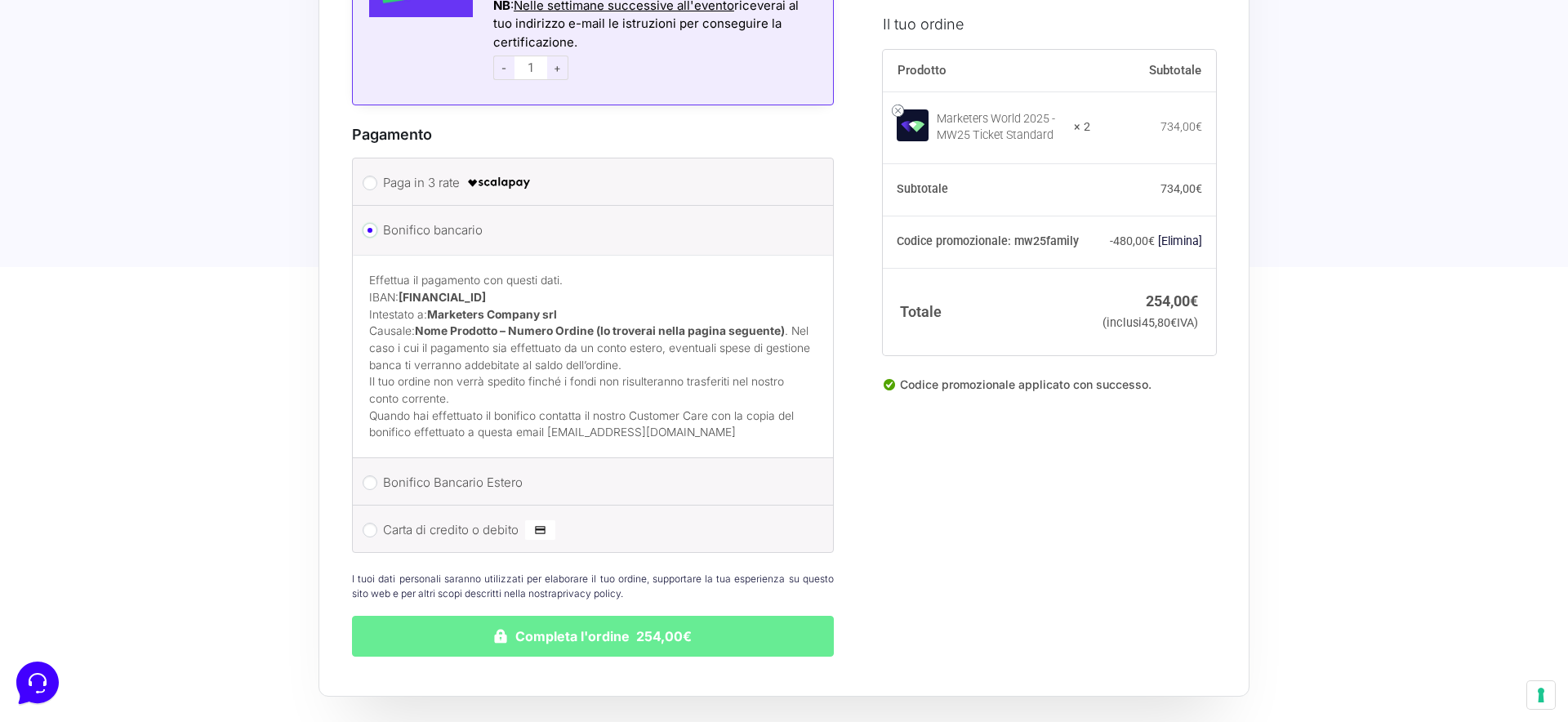
scroll to position [1795, 0]
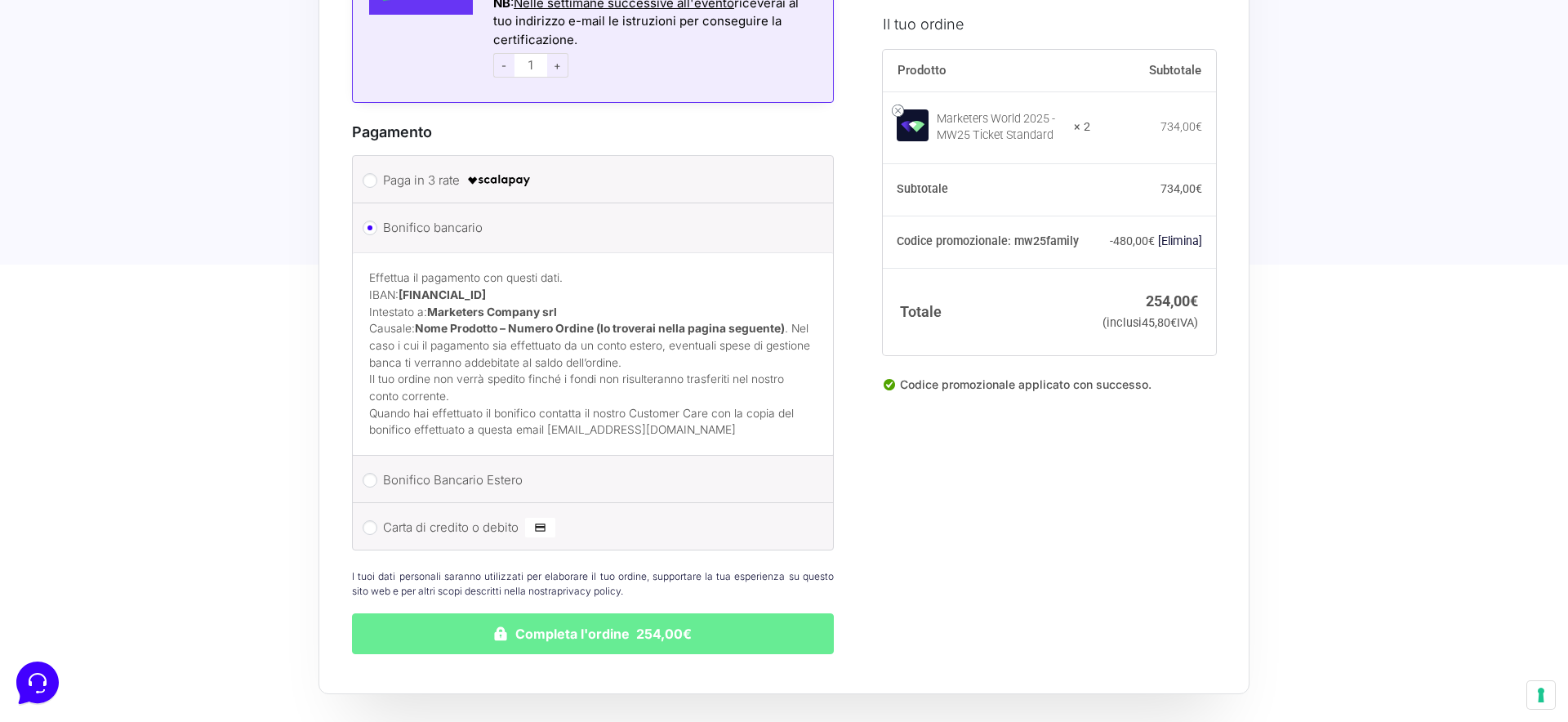
click at [378, 513] on li "Carta di credito o debito Ricorda informazioni di pagamento per gli ordini futu…" at bounding box center [593, 526] width 480 height 46
click at [373, 521] on input "Carta di credito o debito" at bounding box center [369, 527] width 14 height 14
radio input "true"
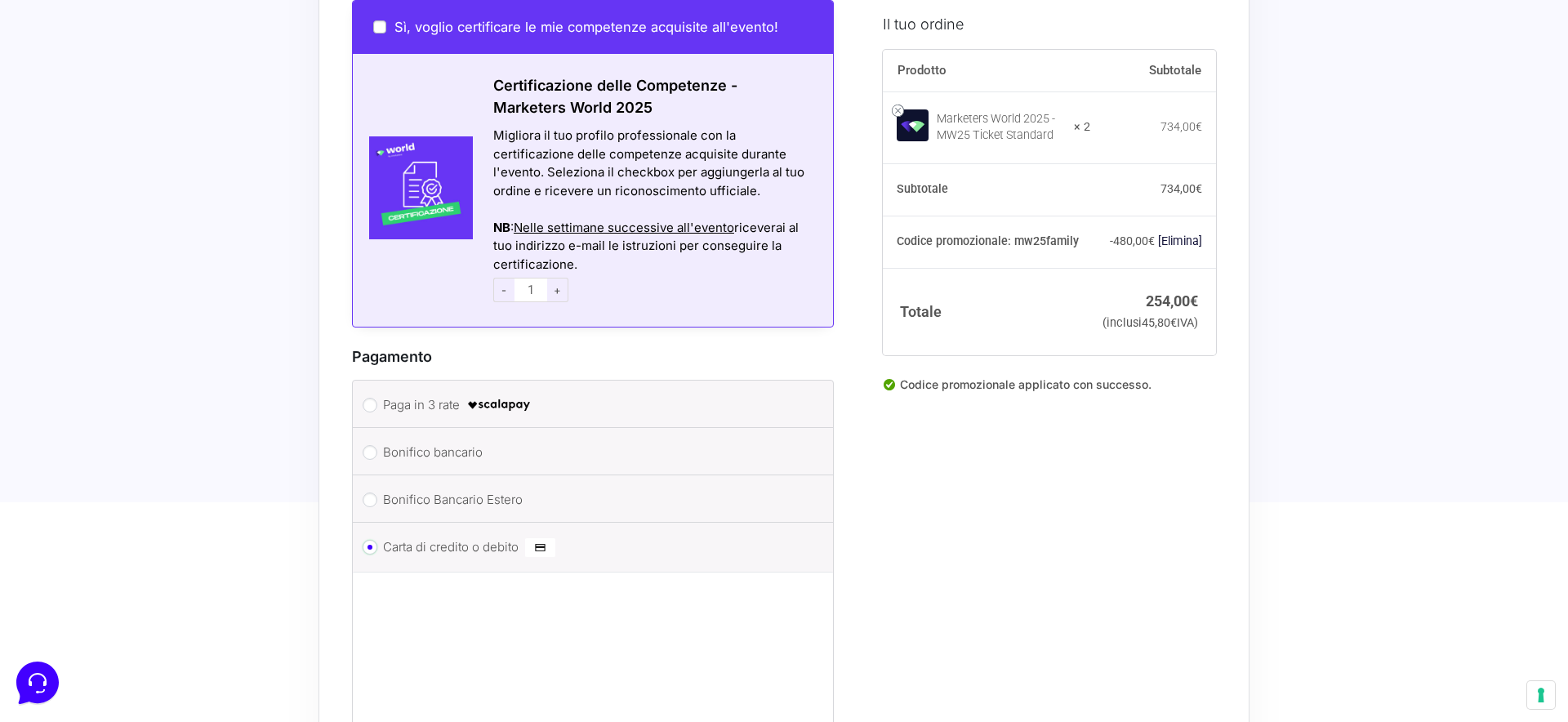
scroll to position [1564, 0]
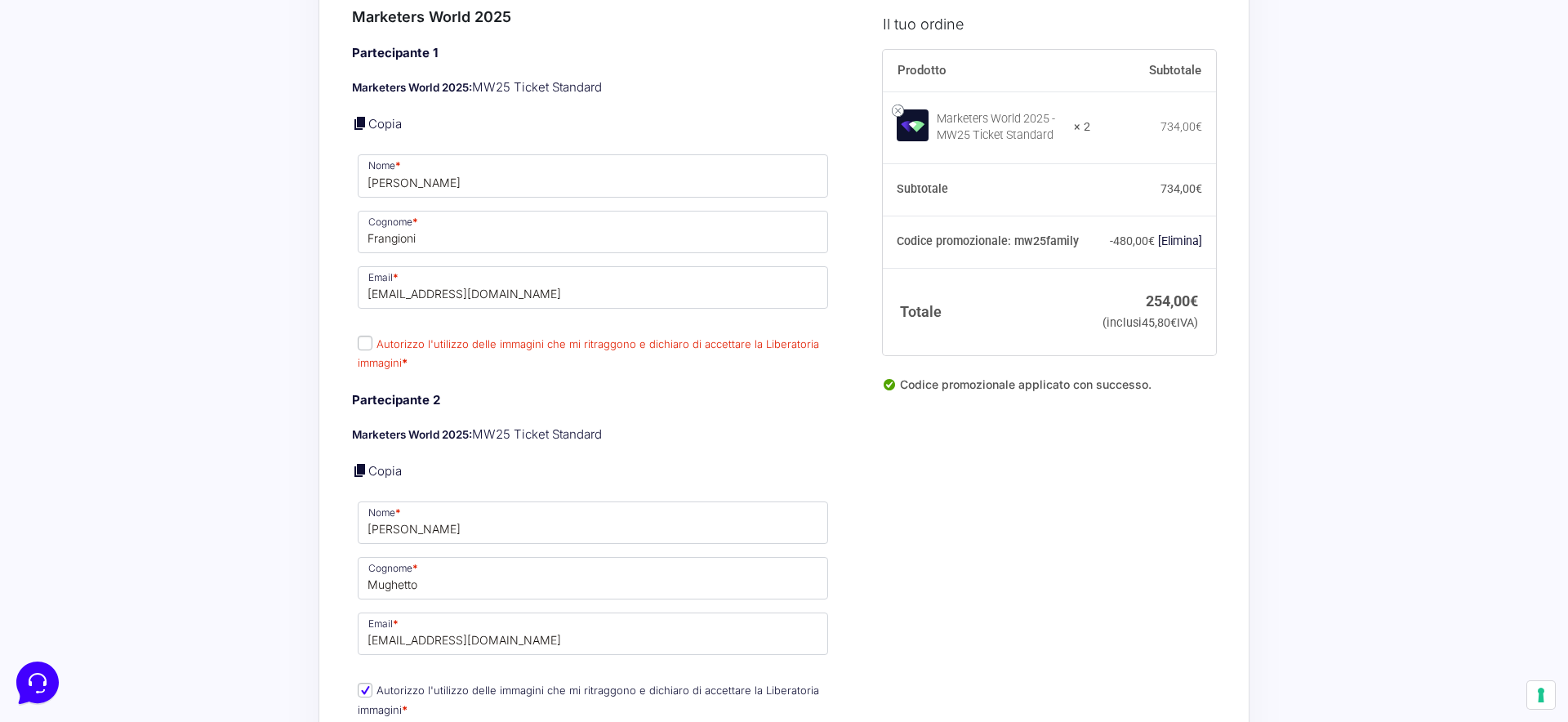
scroll to position [585, 0]
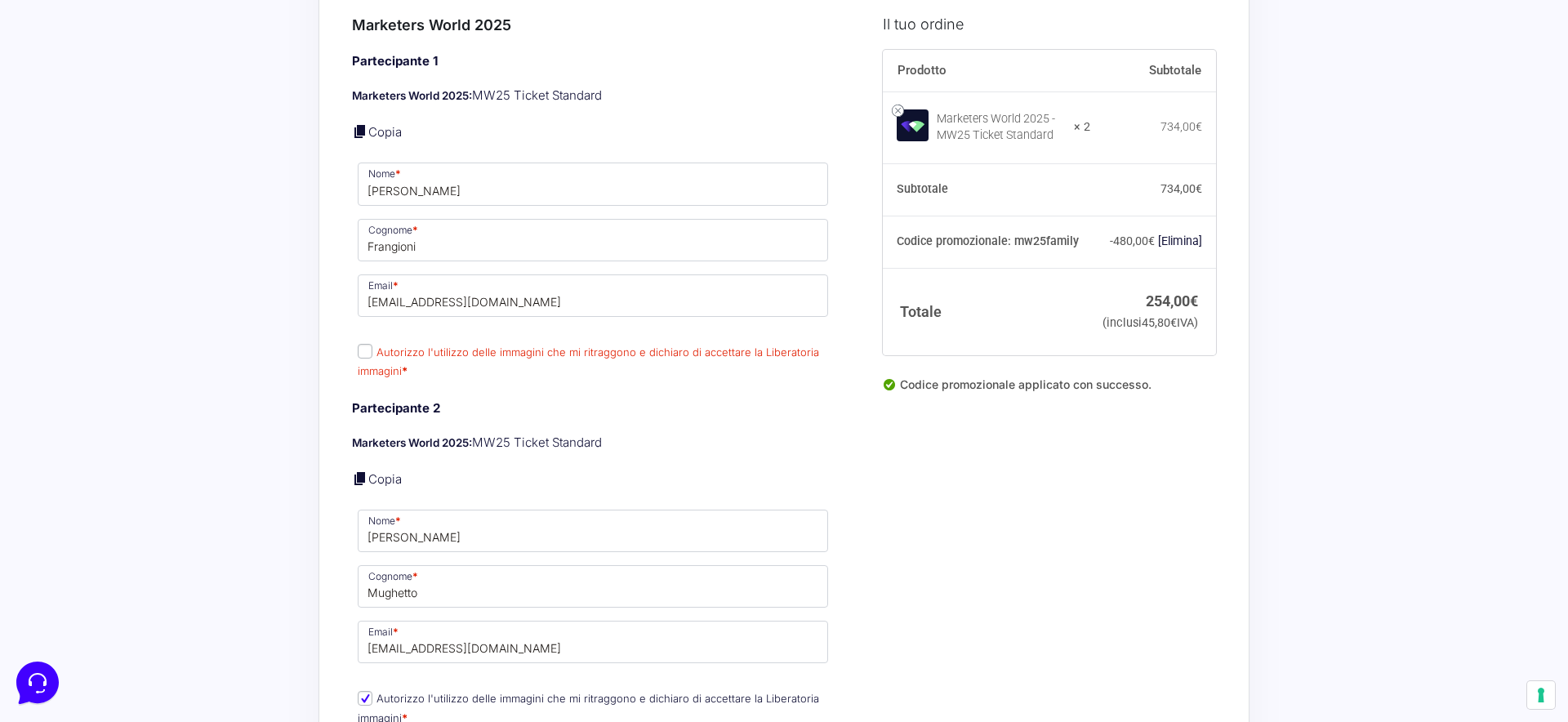
click at [364, 344] on input "Autorizzo l'utilizzo delle immagini che mi ritraggono e dichiaro di accettare l…" at bounding box center [364, 351] width 14 height 14
checkbox input "true"
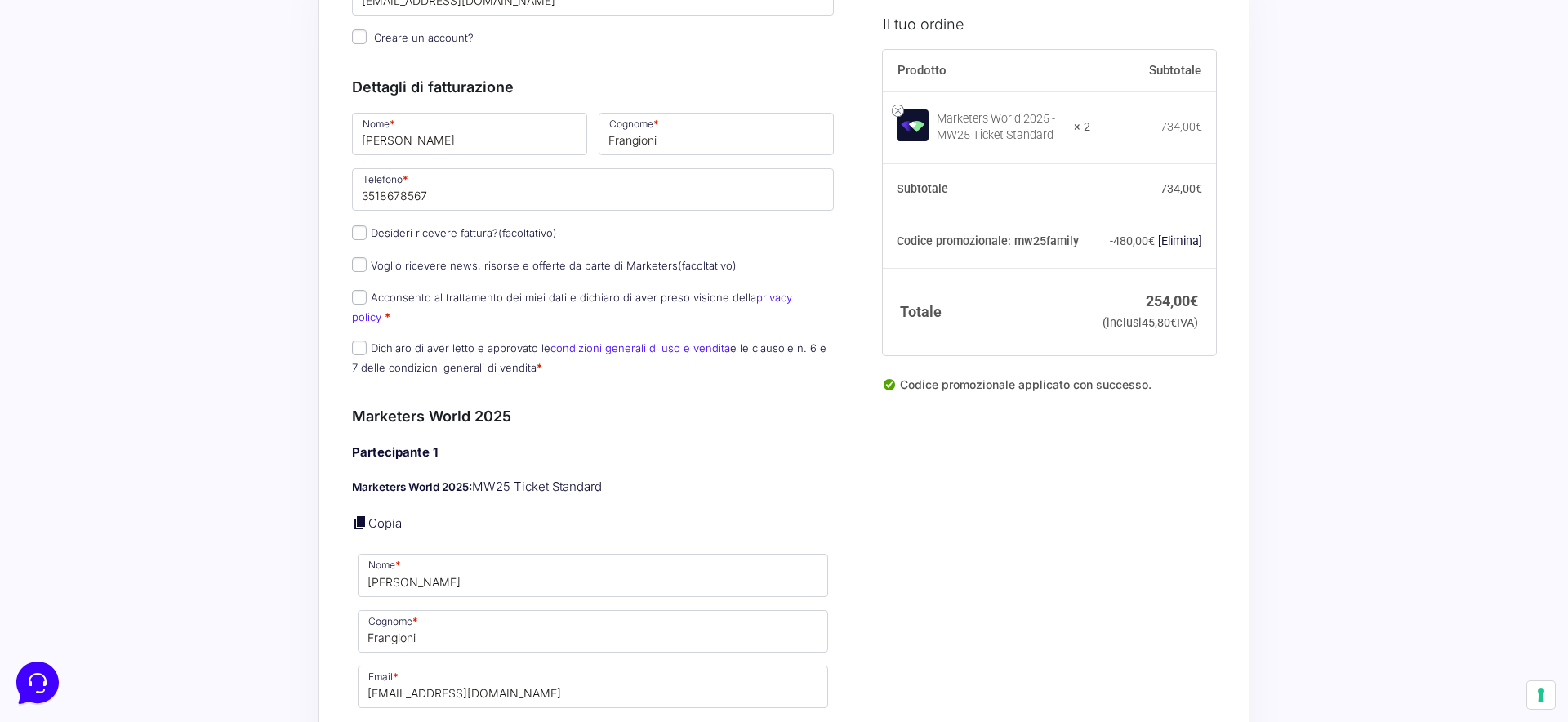
scroll to position [159, 0]
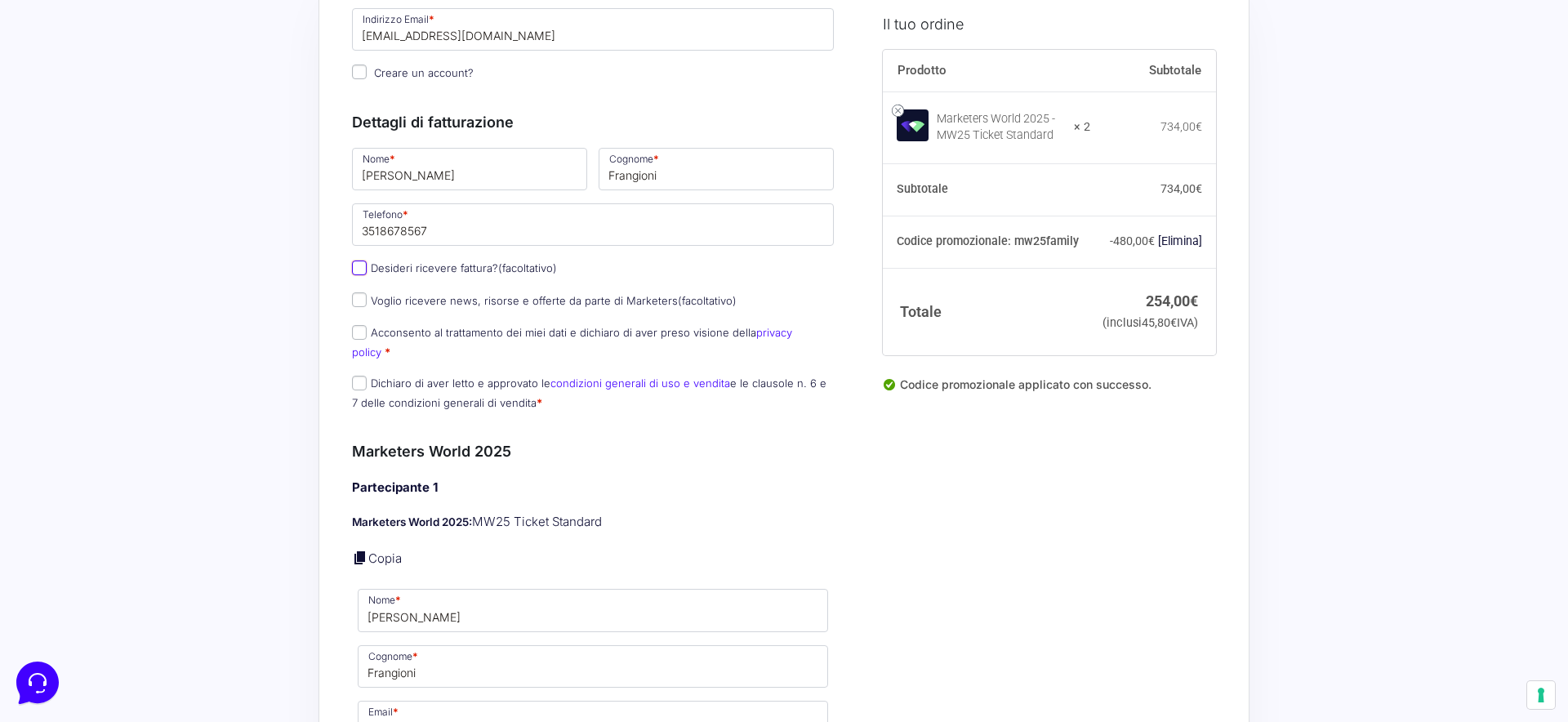
click at [359, 268] on input "Desideri ricevere fattura? (facoltativo)" at bounding box center [359, 267] width 14 height 14
checkbox input "true"
select select "IT"
type input "0000000"
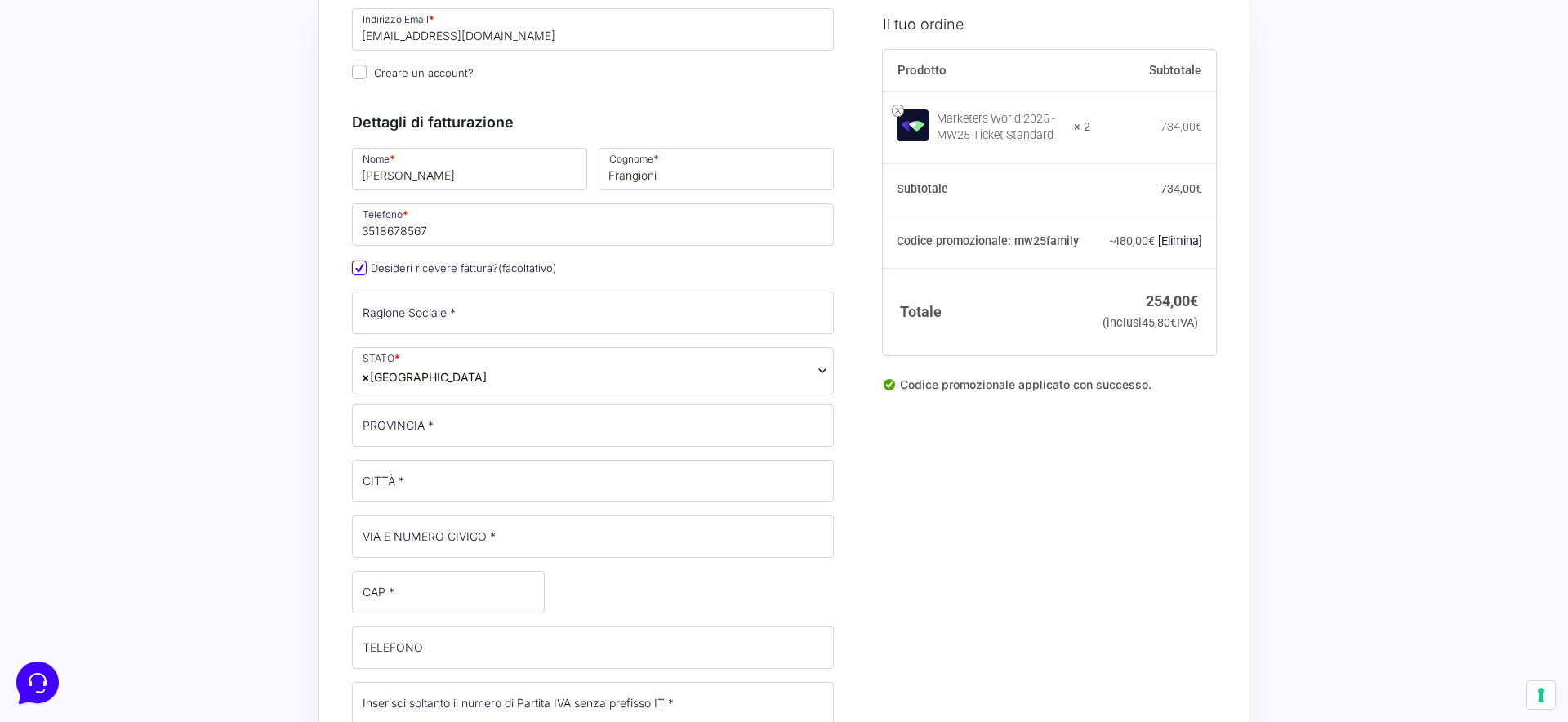
click at [359, 268] on input "Desideri ricevere fattura? (facoltativo)" at bounding box center [359, 267] width 14 height 14
checkbox input "false"
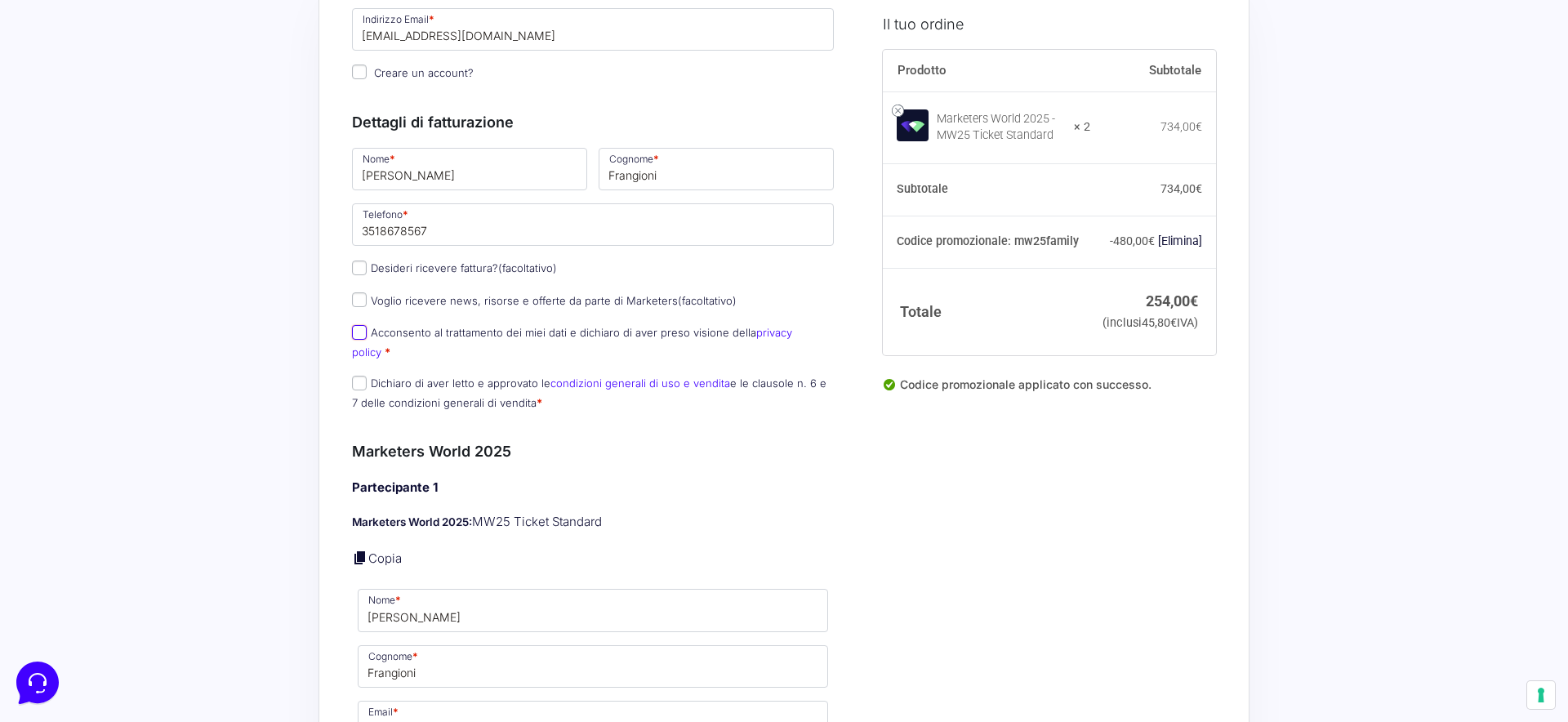
click at [356, 334] on input "Acconsento al trattamento dei miei dati e dichiaro di aver preso visione della …" at bounding box center [359, 332] width 14 height 14
checkbox input "true"
click at [361, 376] on input "Dichiaro di aver letto e approvato le condizioni generali di uso e vendita e le…" at bounding box center [359, 383] width 14 height 14
checkbox input "true"
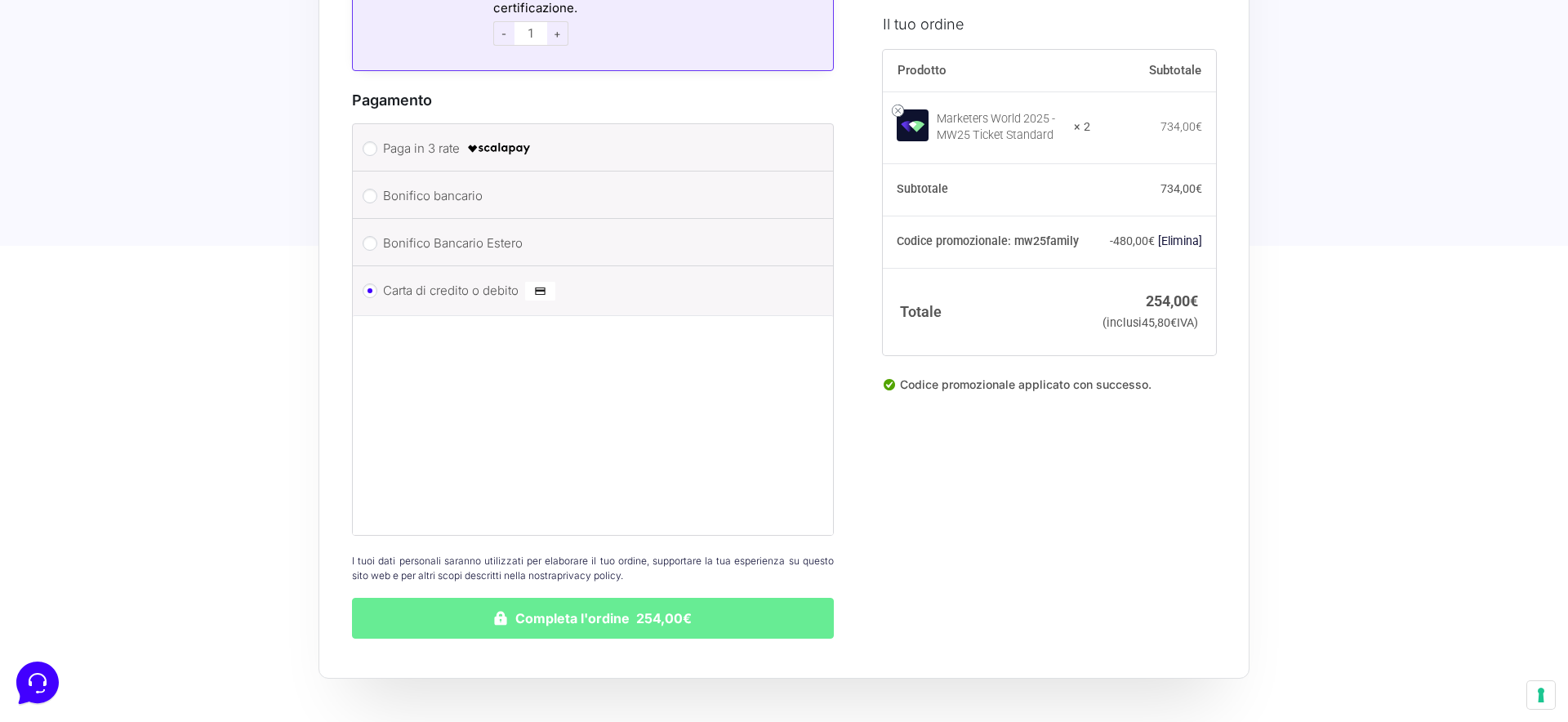
scroll to position [1829, 0]
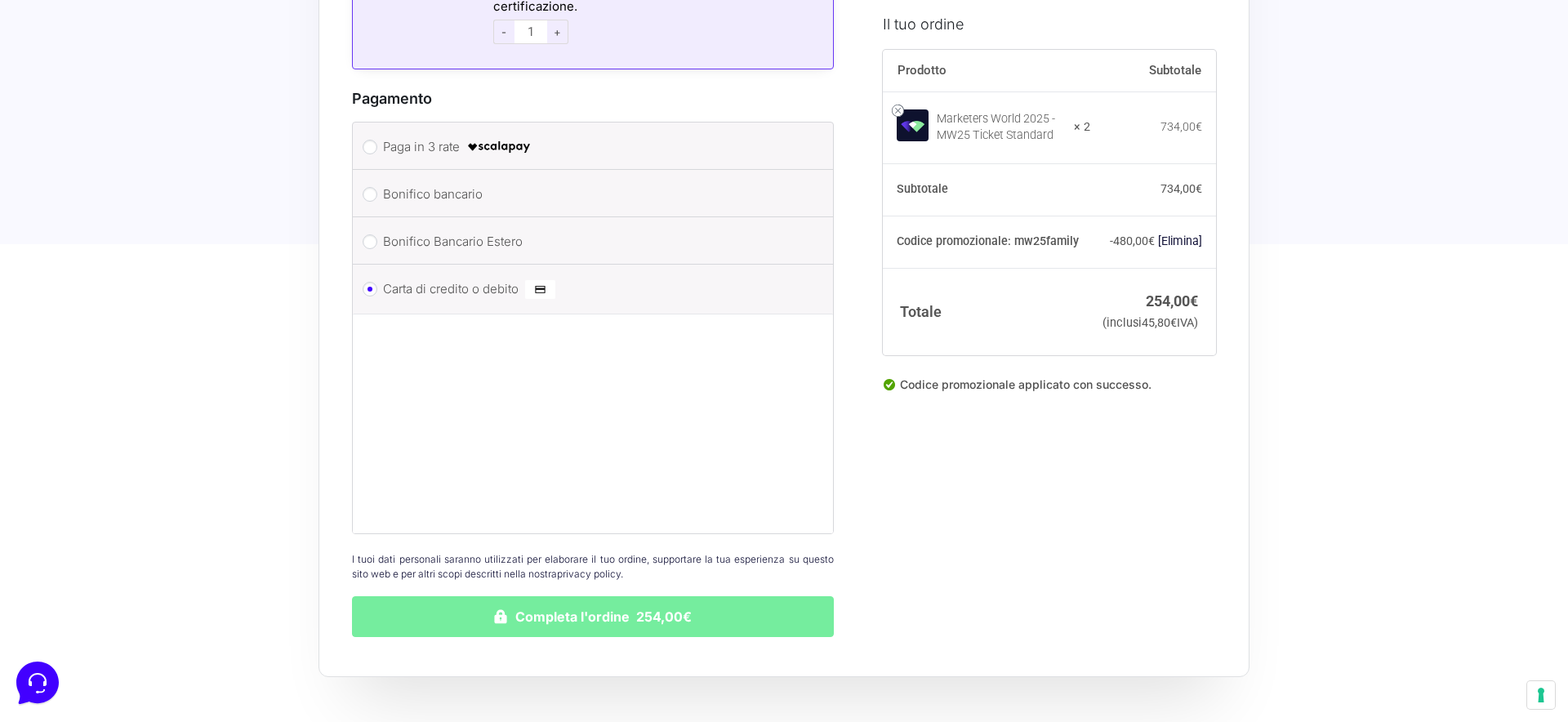
click at [656, 605] on button "Completa l'ordine 254,00€" at bounding box center [593, 616] width 482 height 40
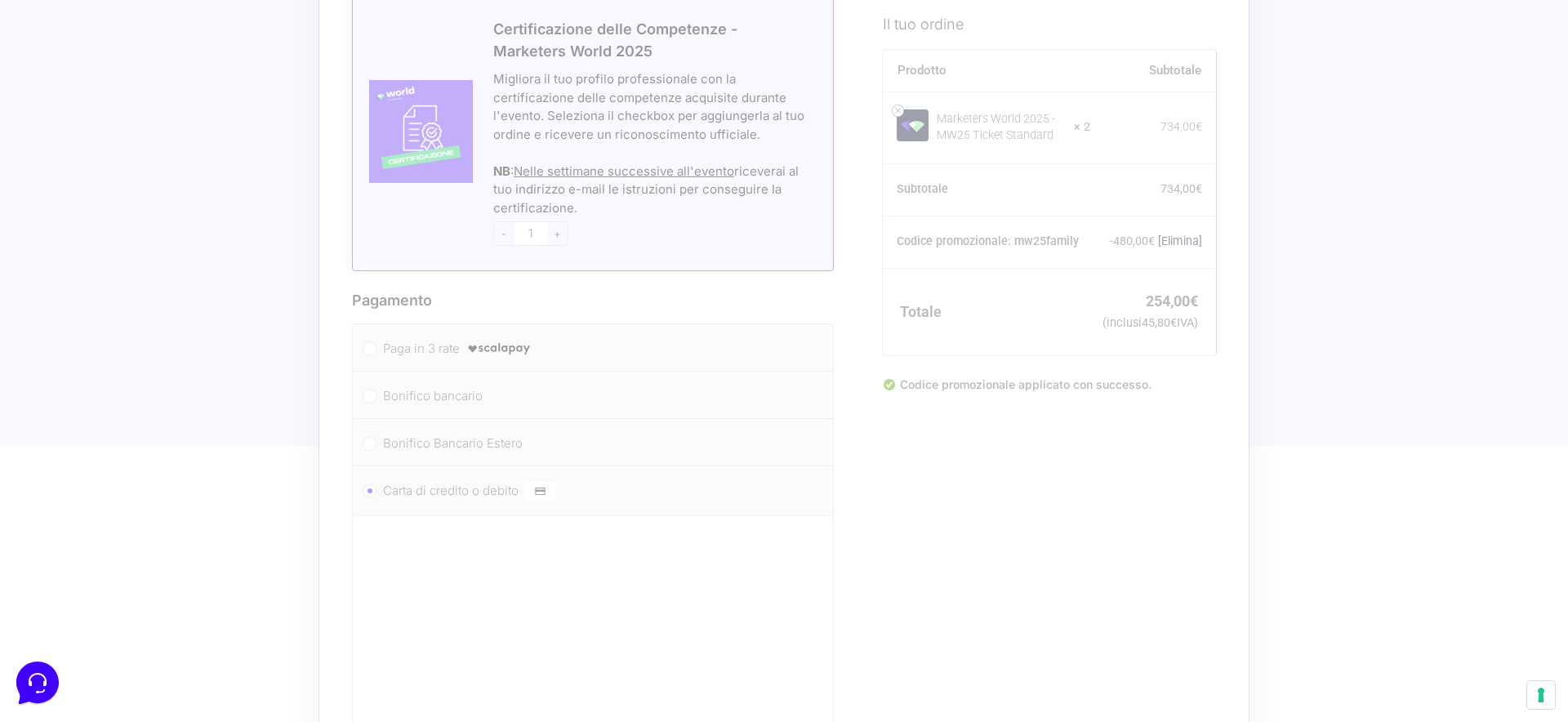
scroll to position [1638, 0]
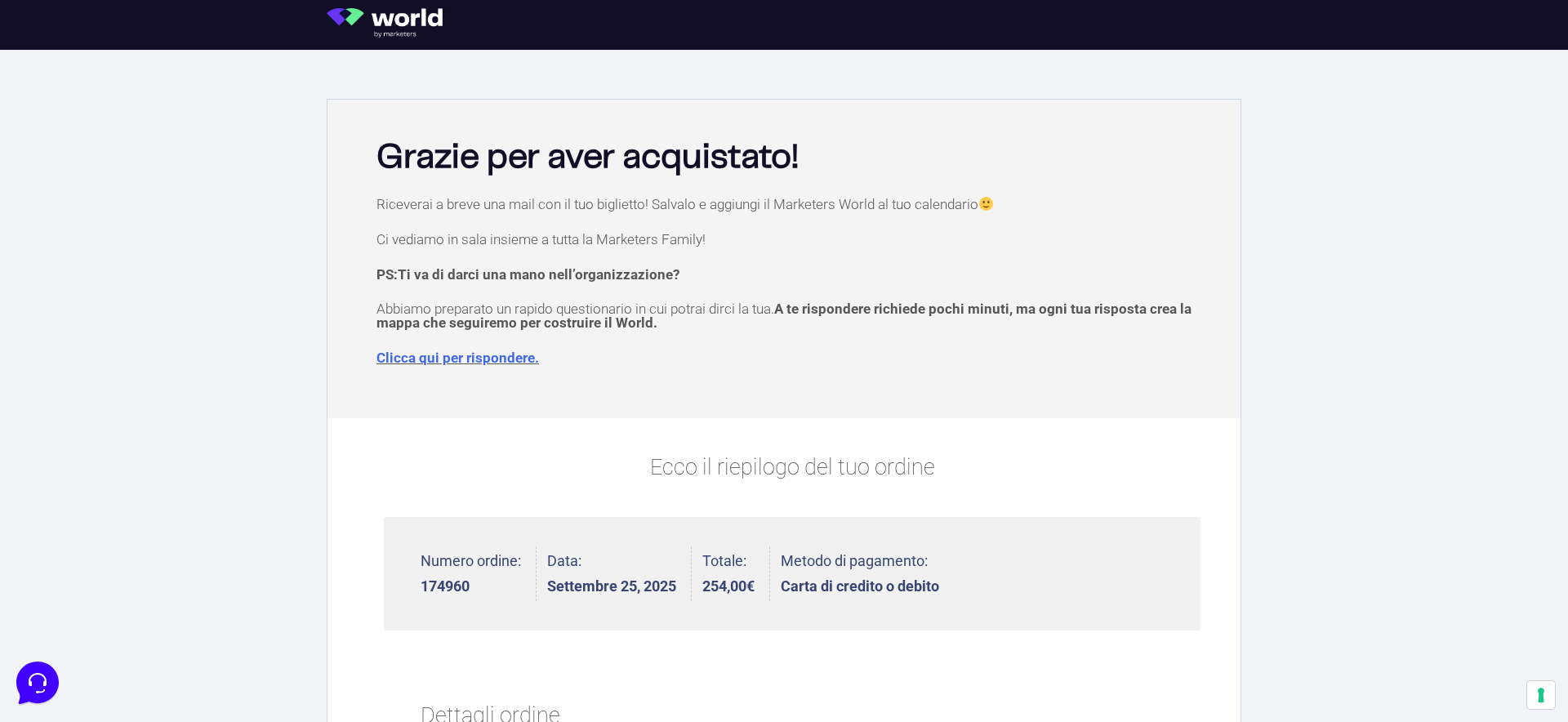
scroll to position [2, 0]
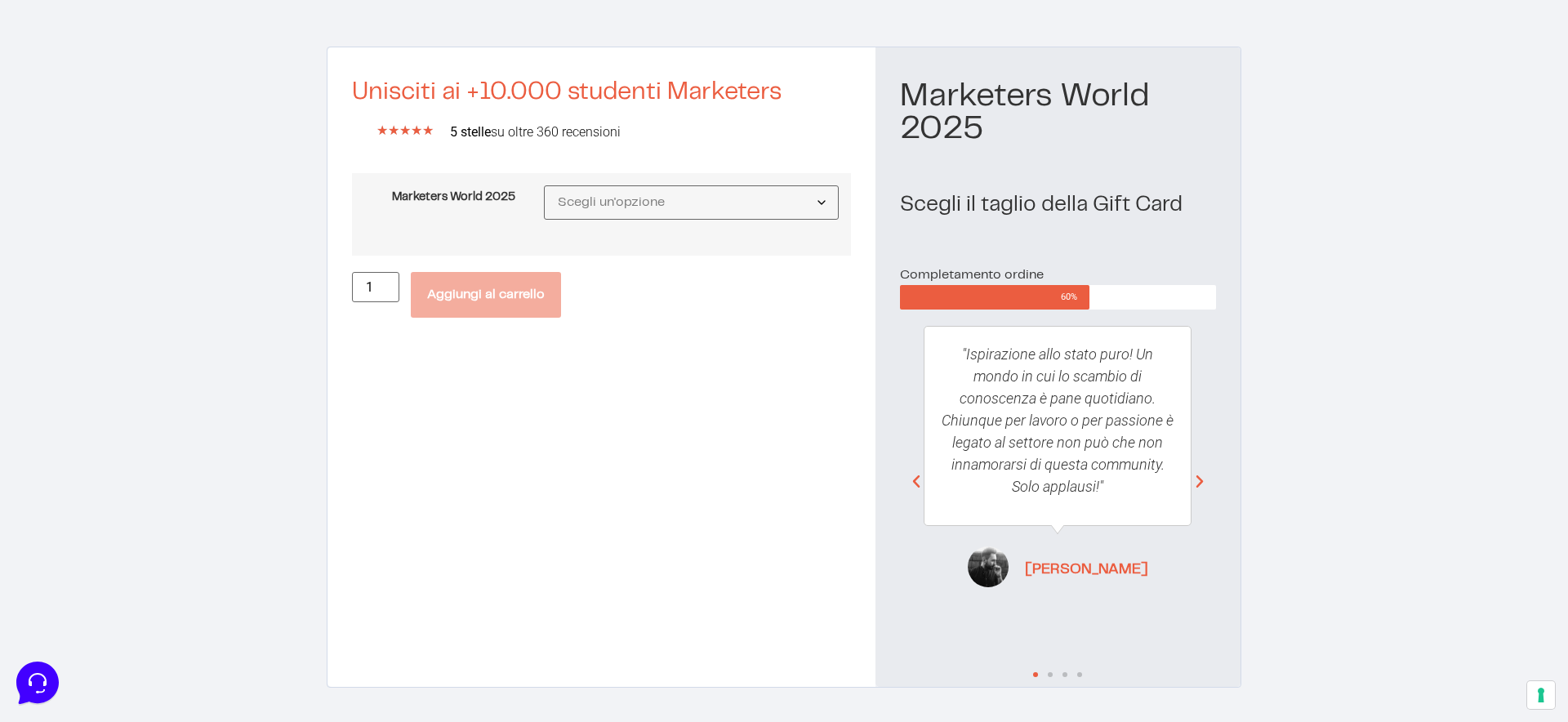
scroll to position [119, 0]
